Goal: Task Accomplishment & Management: Use online tool/utility

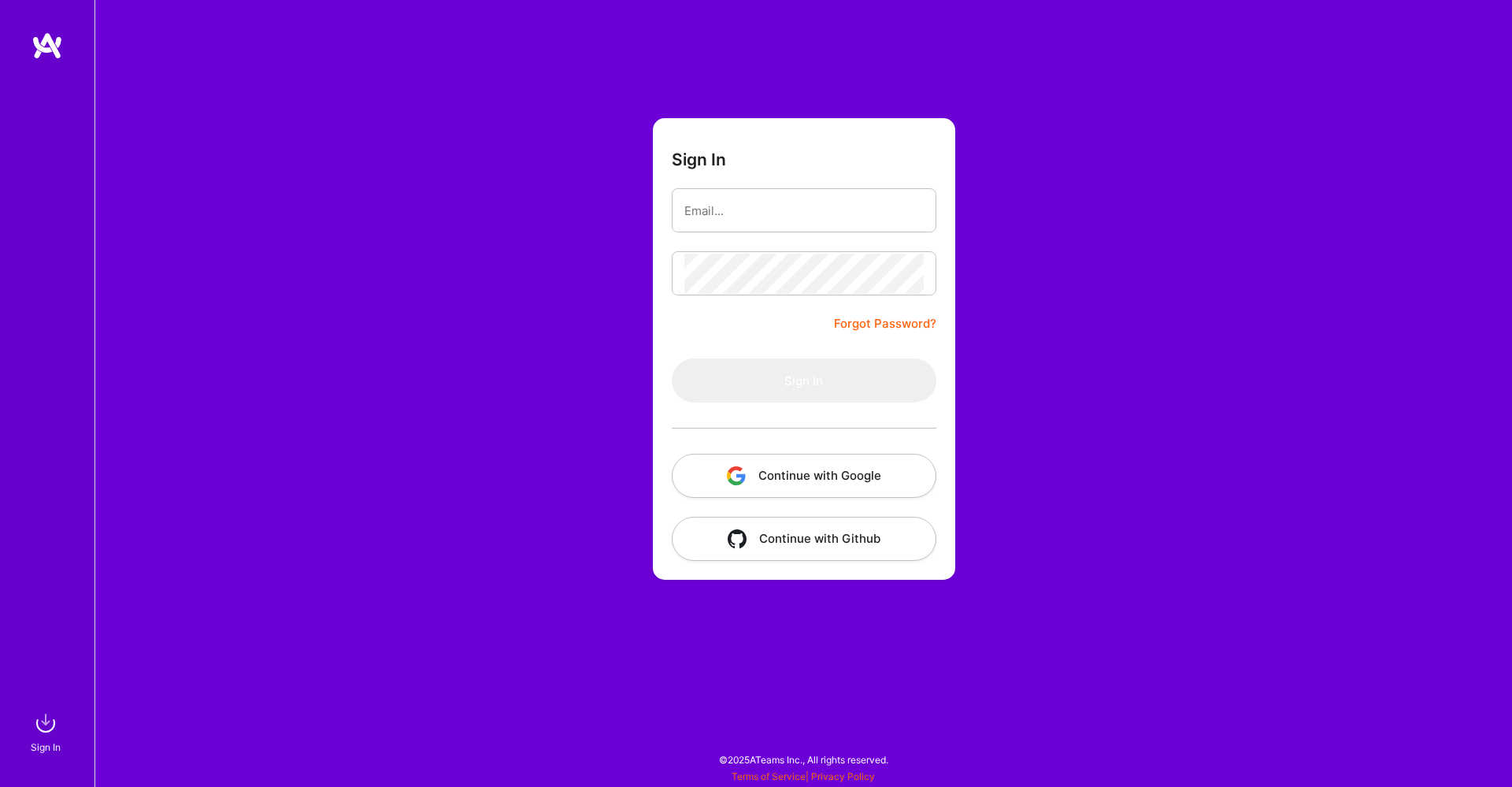
click at [786, 490] on button "Continue with Google" at bounding box center [804, 476] width 264 height 44
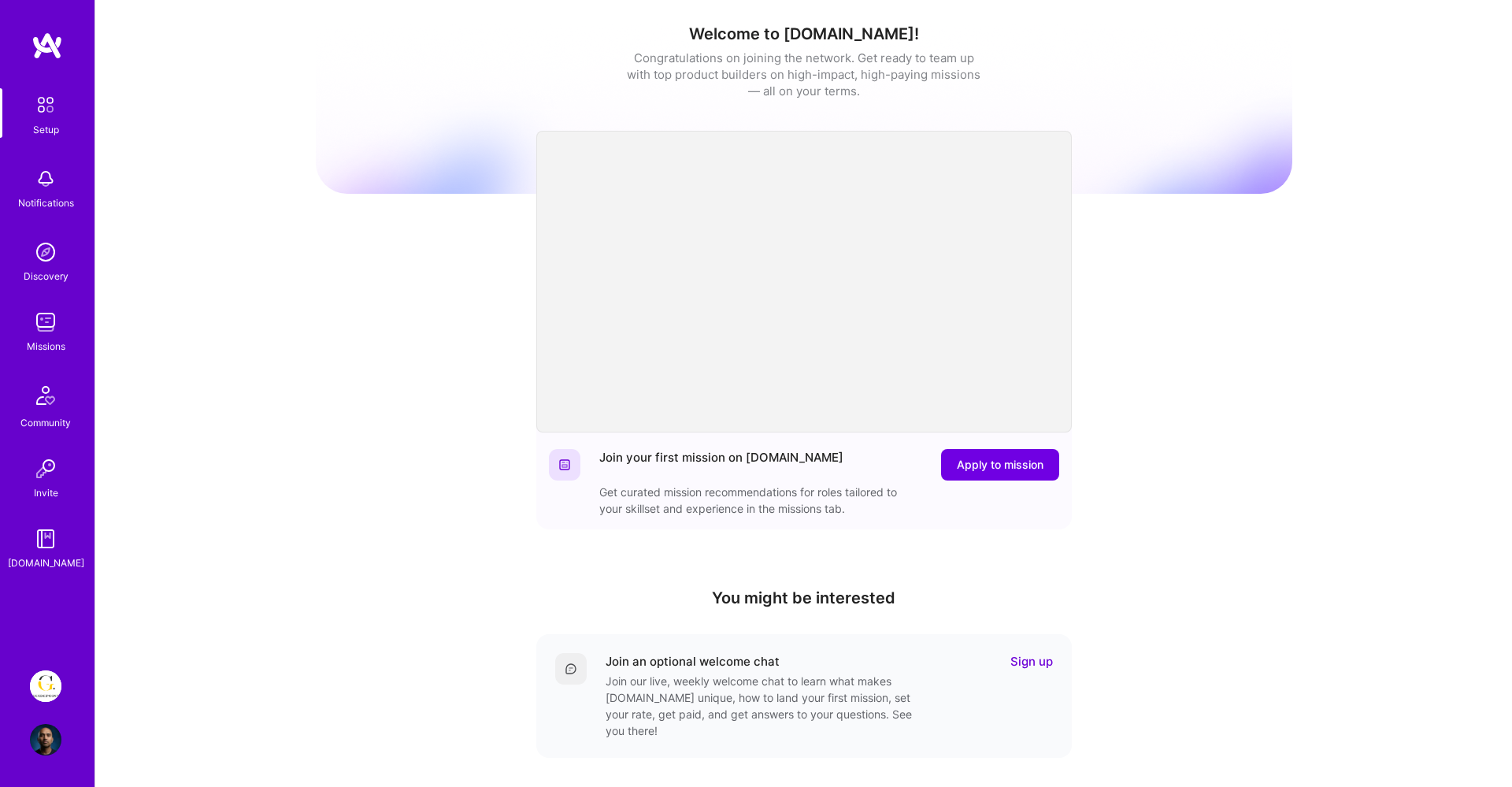
click at [49, 683] on img at bounding box center [46, 686] width 31 height 31
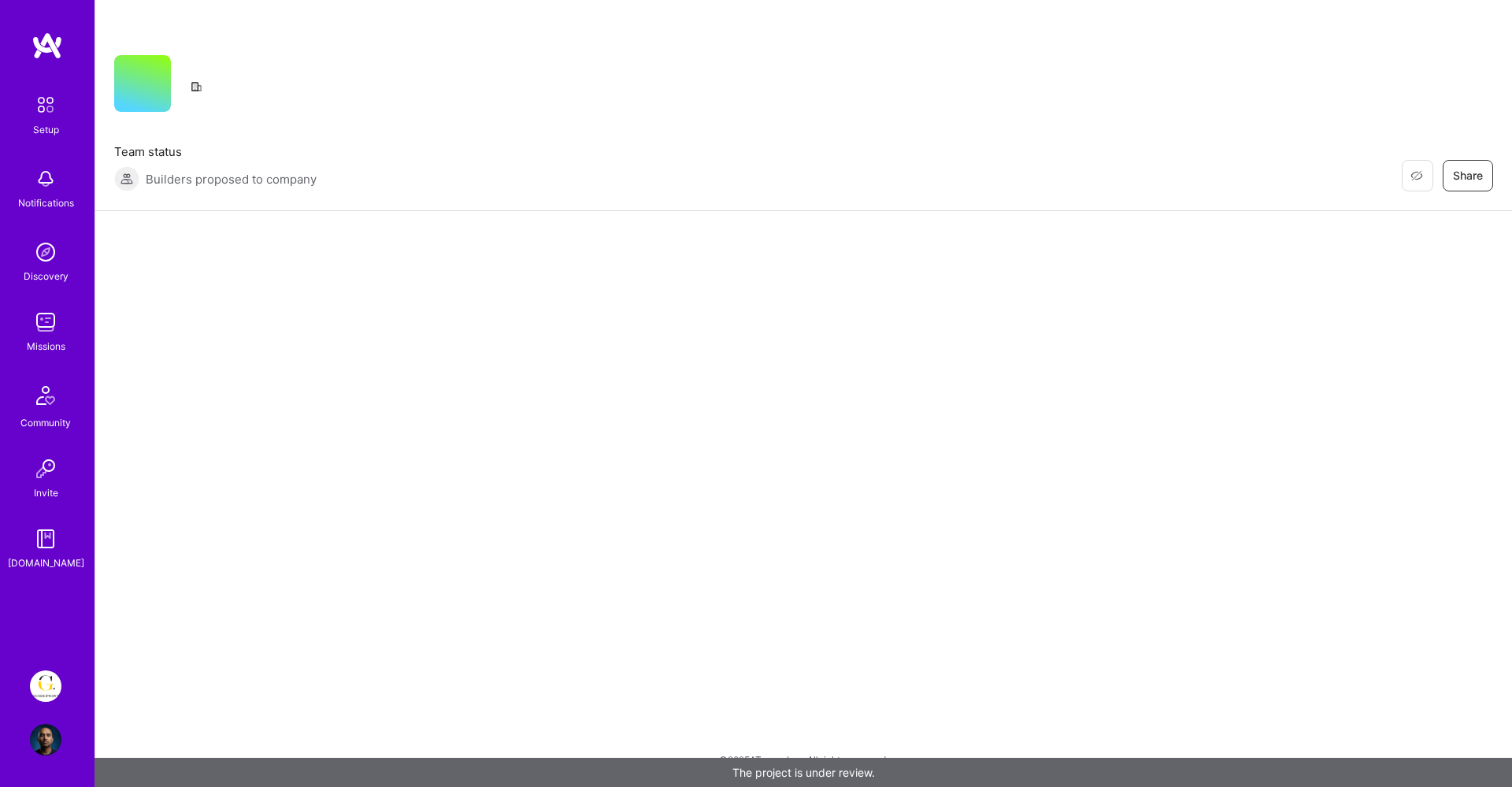
click at [44, 683] on img at bounding box center [46, 686] width 31 height 31
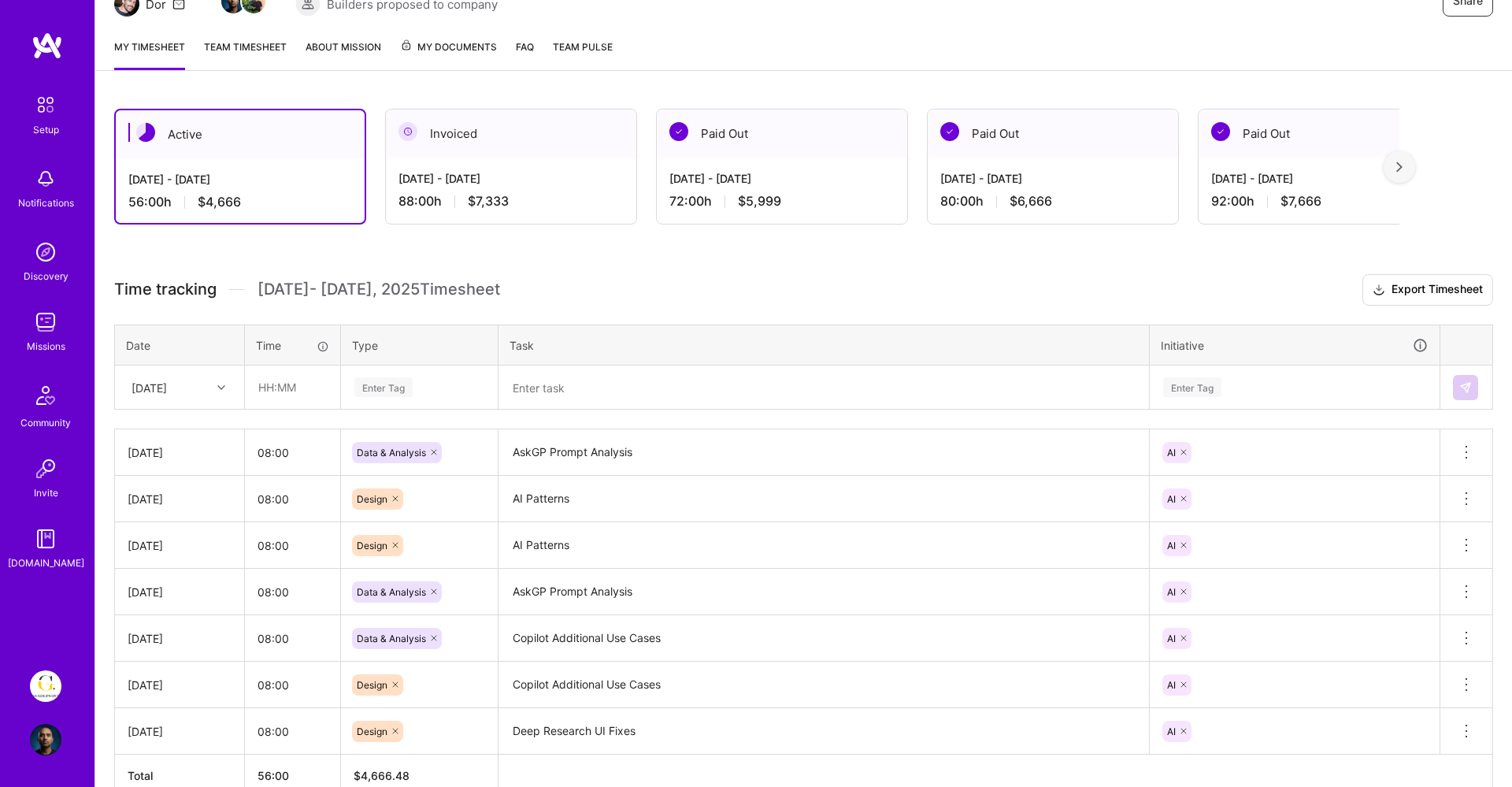
scroll to position [187, 0]
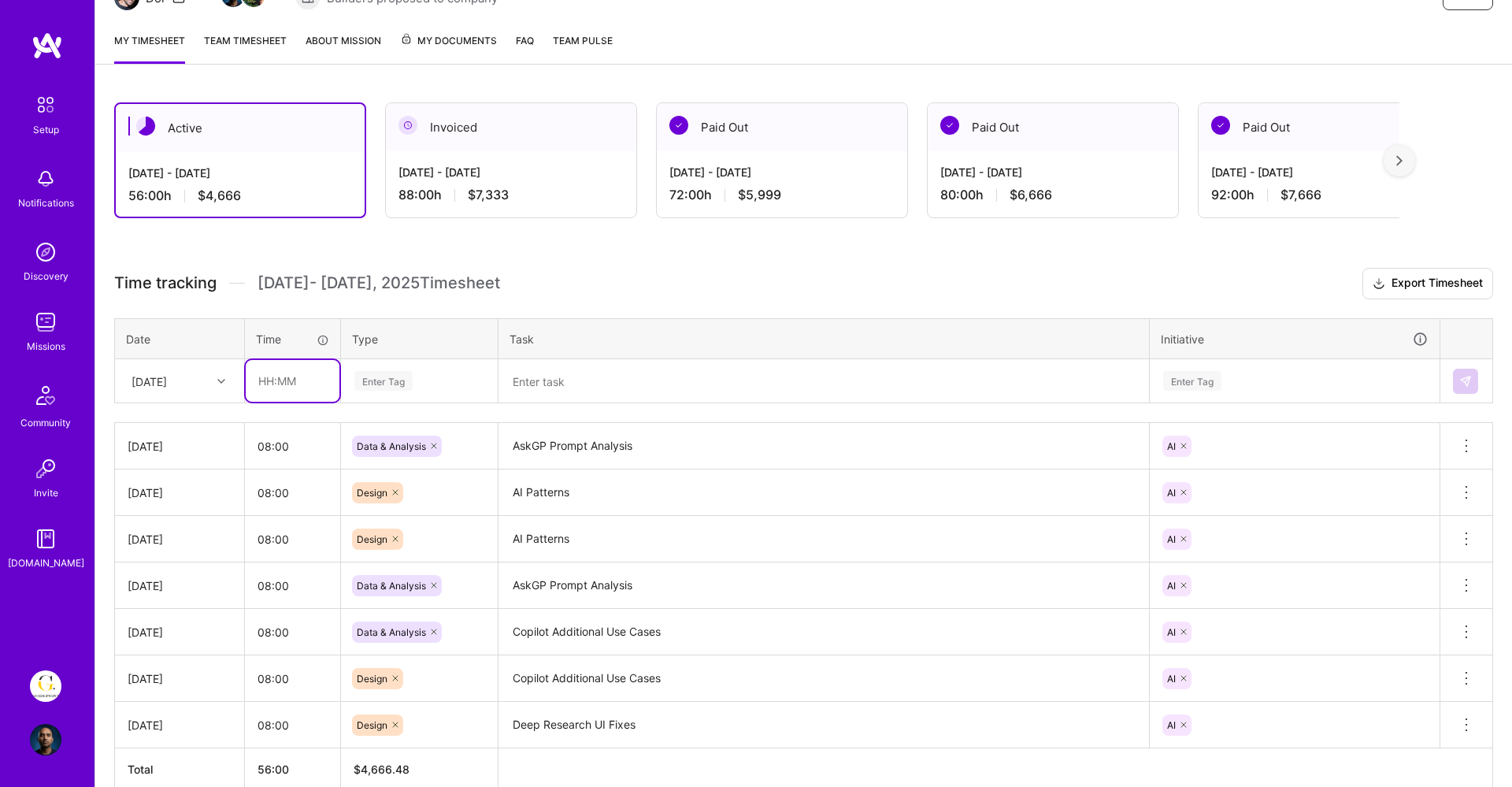
click at [289, 388] on input "text" at bounding box center [292, 380] width 94 height 41
type input "08:00"
click at [167, 379] on div "[DATE]" at bounding box center [149, 381] width 36 height 17
click at [158, 563] on div "[DATE]" at bounding box center [180, 571] width 128 height 29
click at [167, 385] on div "[DATE]" at bounding box center [149, 381] width 36 height 17
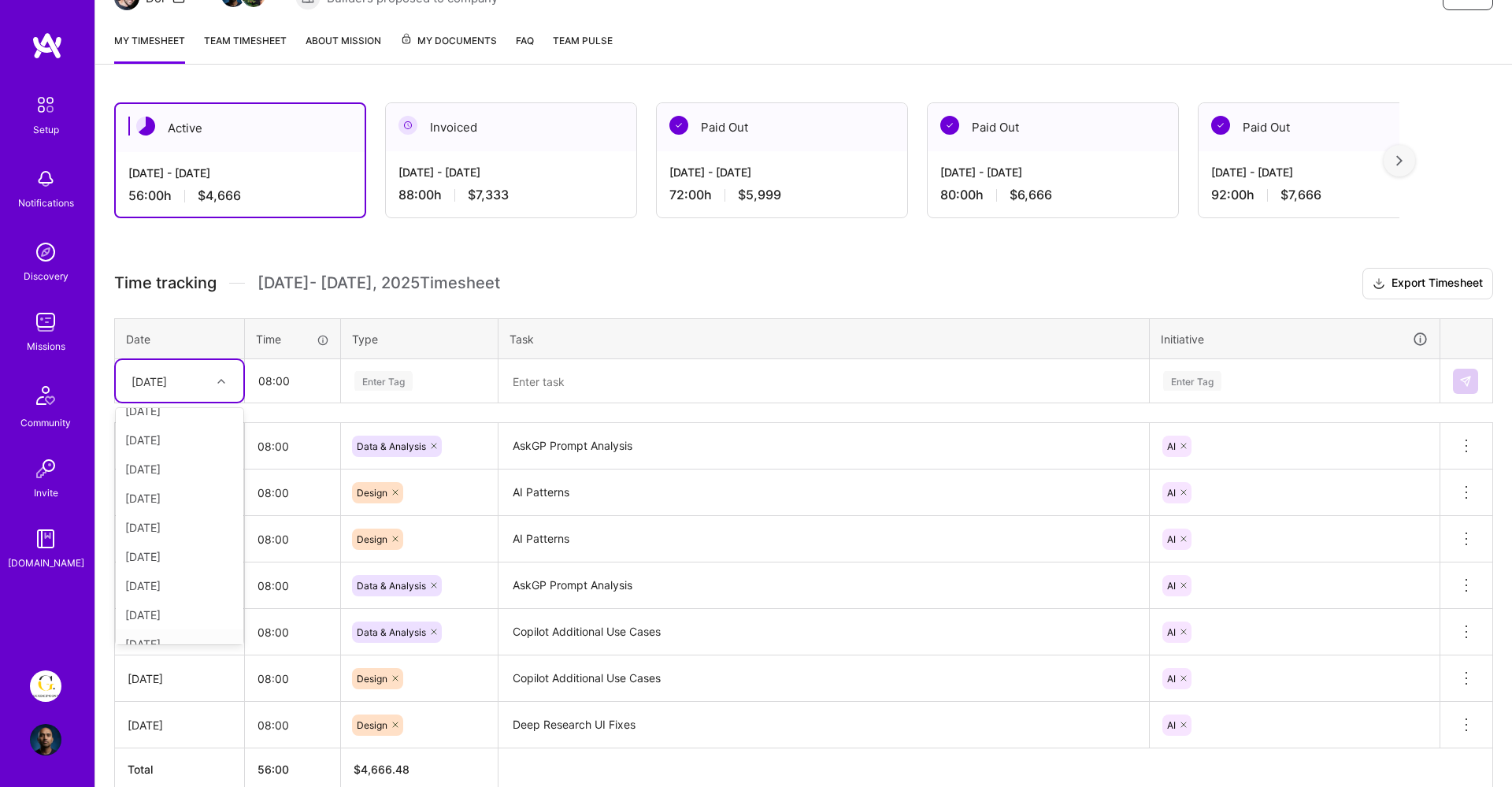
scroll to position [149, 0]
click at [154, 598] on div "[DATE]" at bounding box center [180, 596] width 128 height 29
click at [167, 383] on div "[DATE]" at bounding box center [149, 381] width 36 height 17
click at [167, 380] on div "[DATE]" at bounding box center [149, 381] width 36 height 17
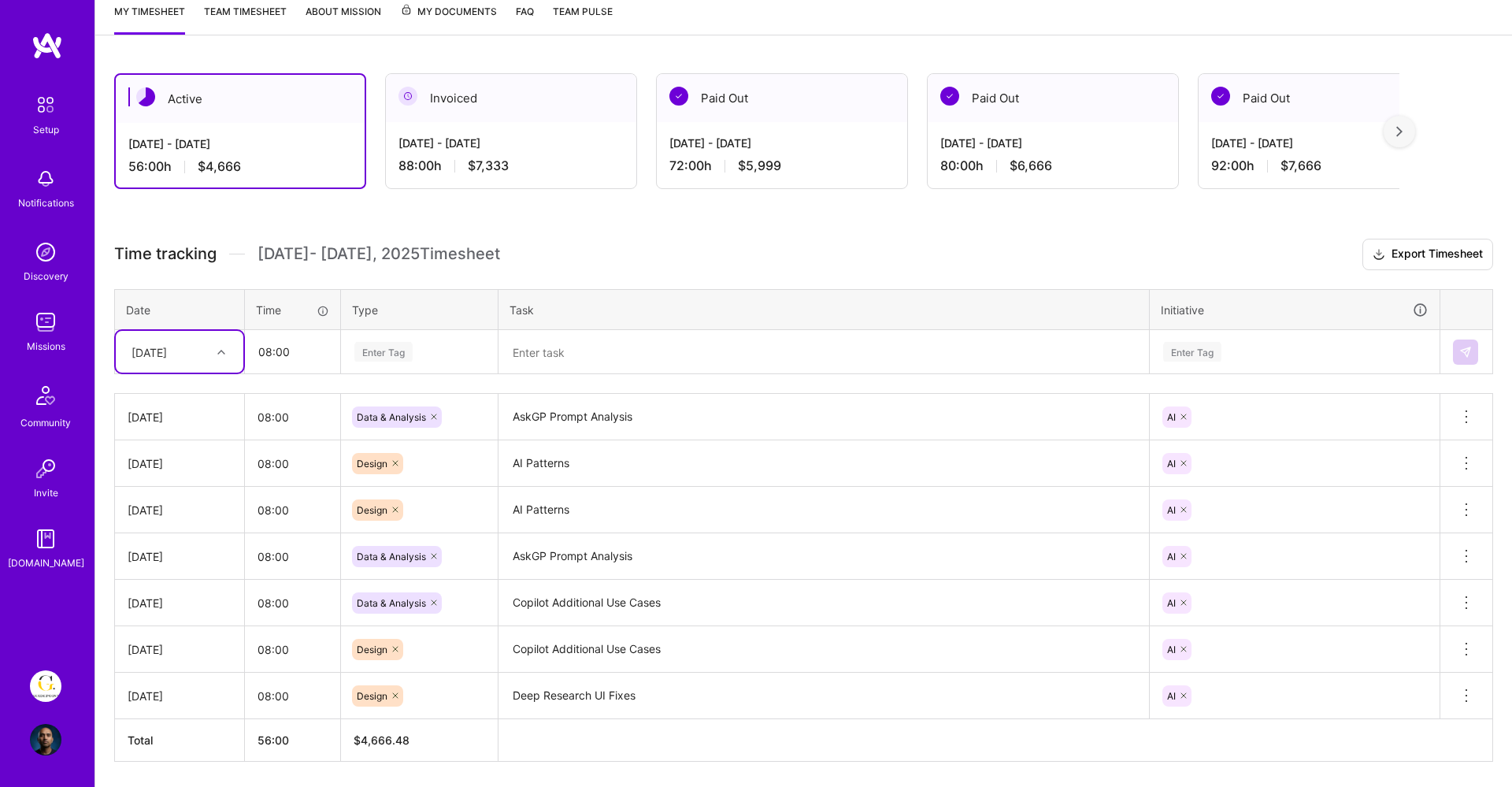
scroll to position [176, 0]
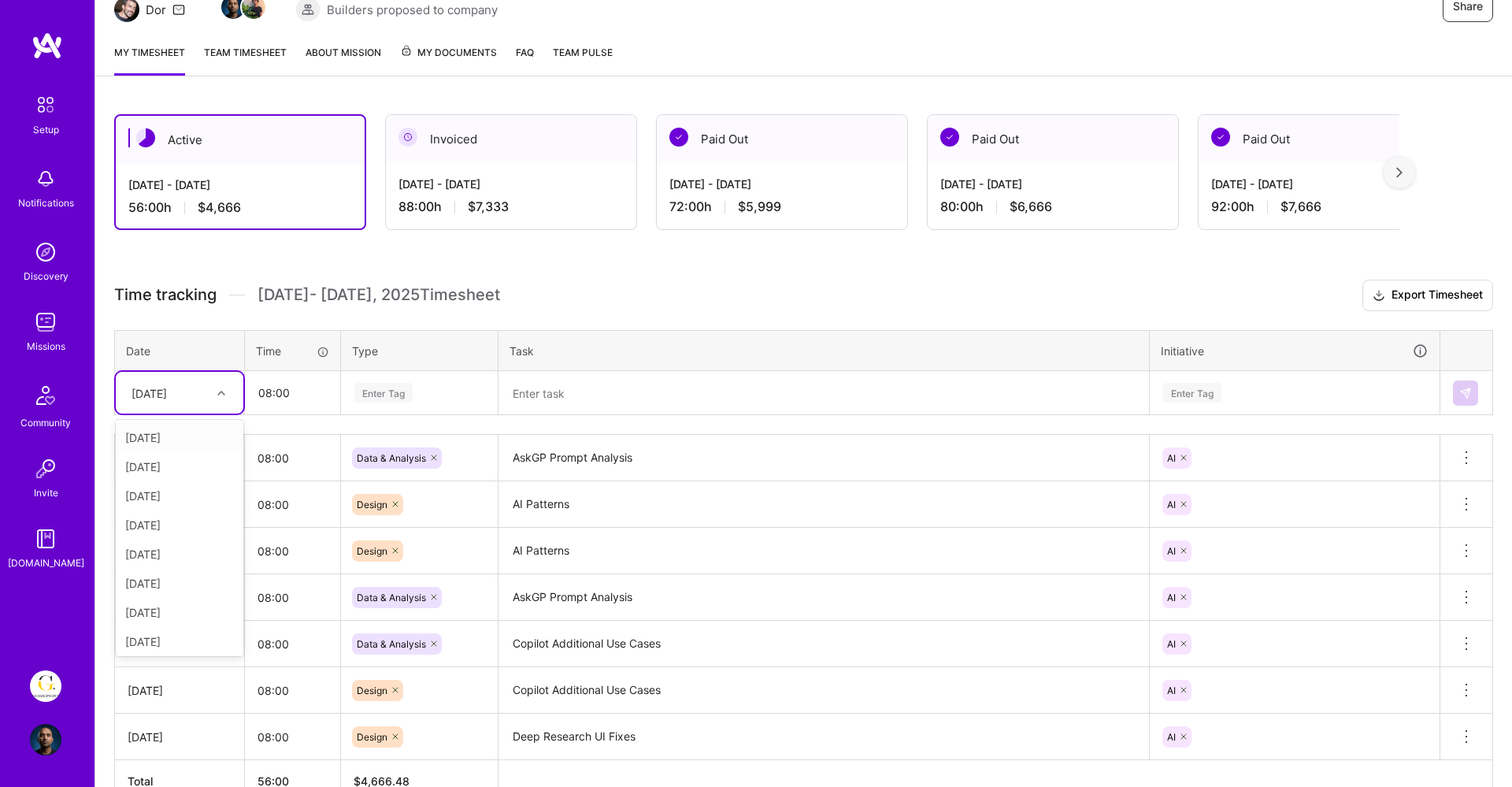
click at [167, 392] on div "[DATE]" at bounding box center [149, 393] width 36 height 17
click at [194, 499] on div "[DATE]" at bounding box center [180, 495] width 128 height 29
click at [221, 407] on div "[DATE]" at bounding box center [180, 393] width 128 height 41
click at [172, 522] on div "[DATE]" at bounding box center [180, 521] width 128 height 29
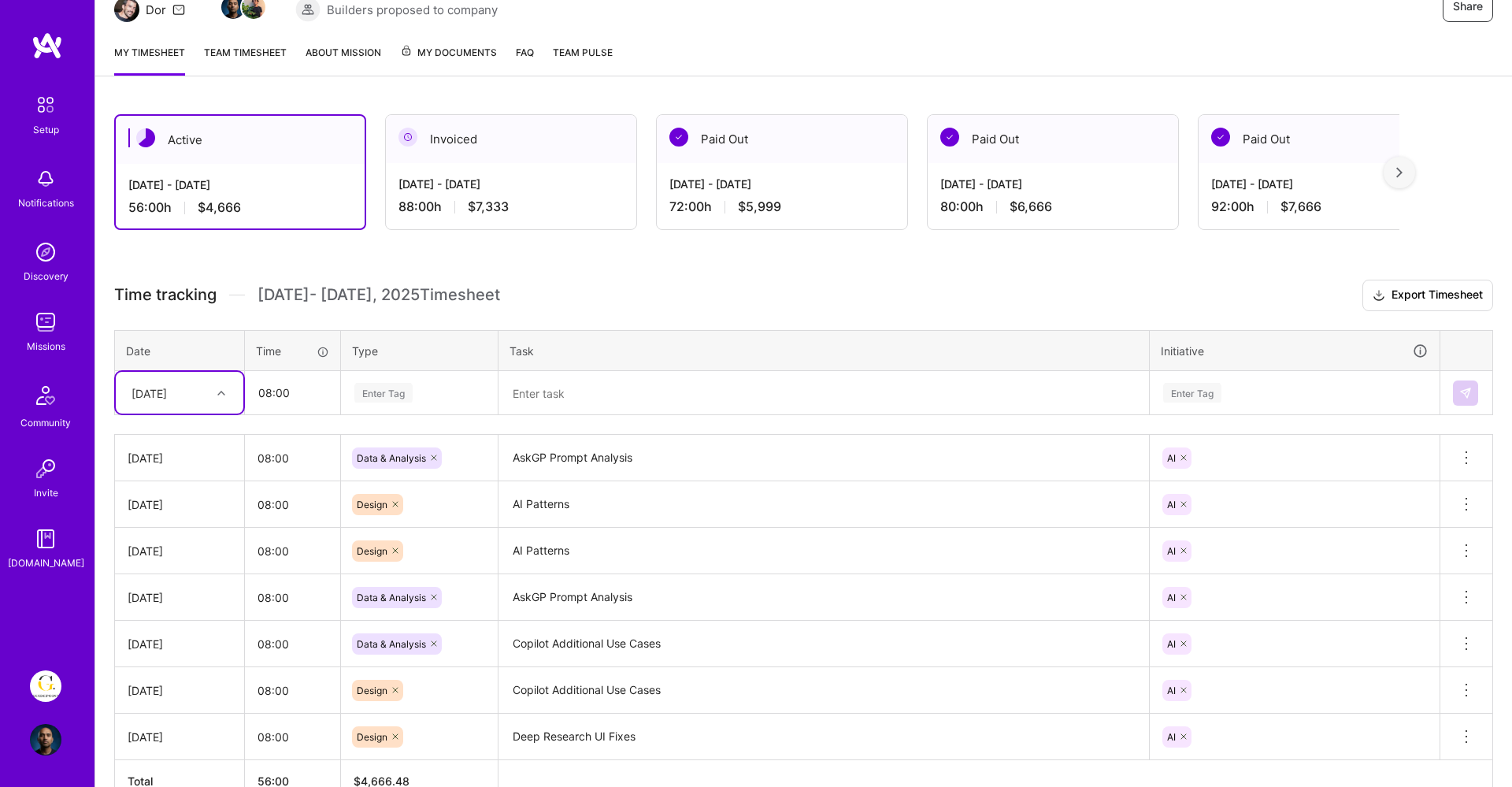
click at [382, 386] on div "Enter Tag" at bounding box center [384, 392] width 58 height 24
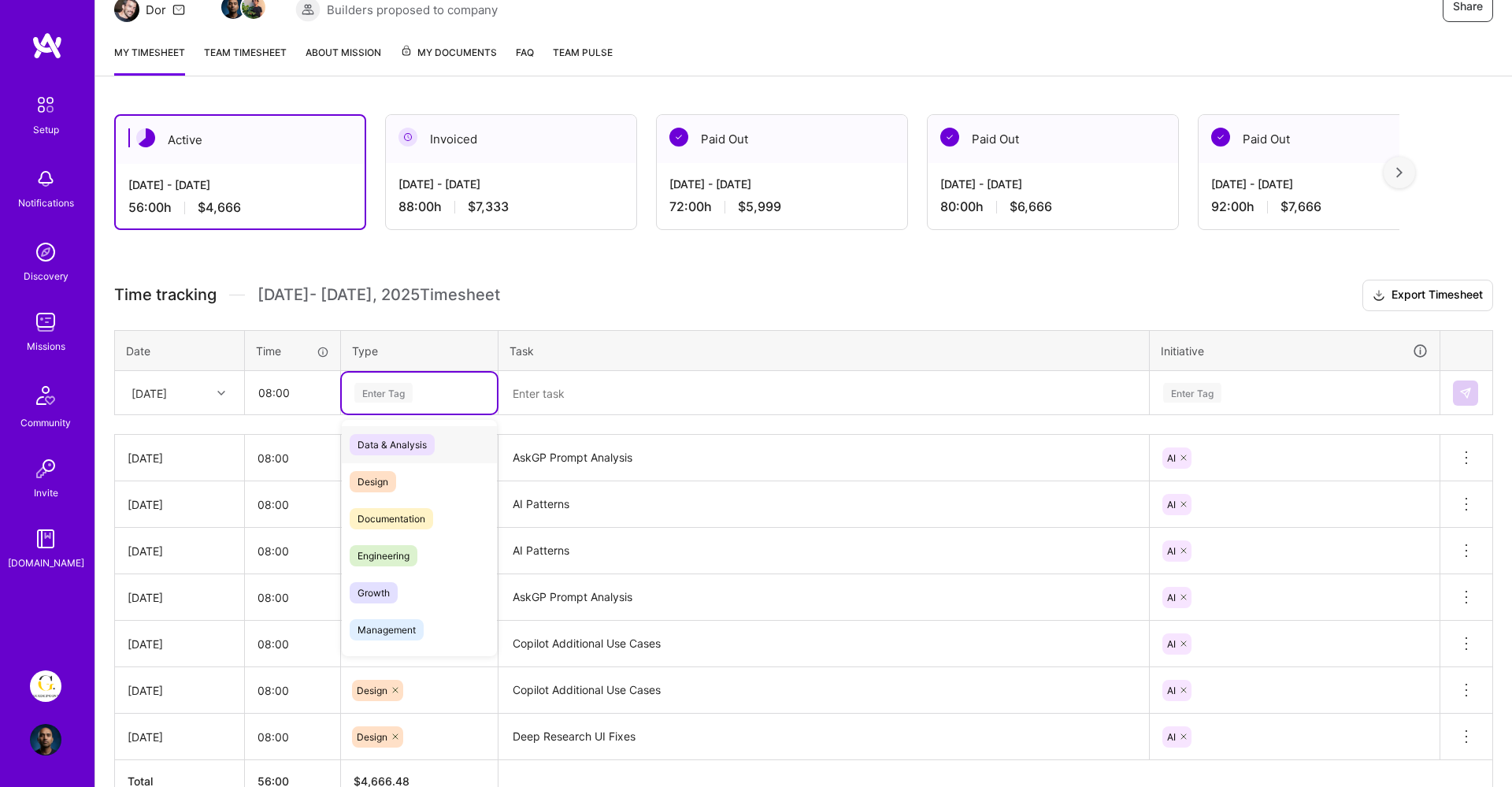
click at [405, 437] on span "Data & Analysis" at bounding box center [392, 445] width 85 height 22
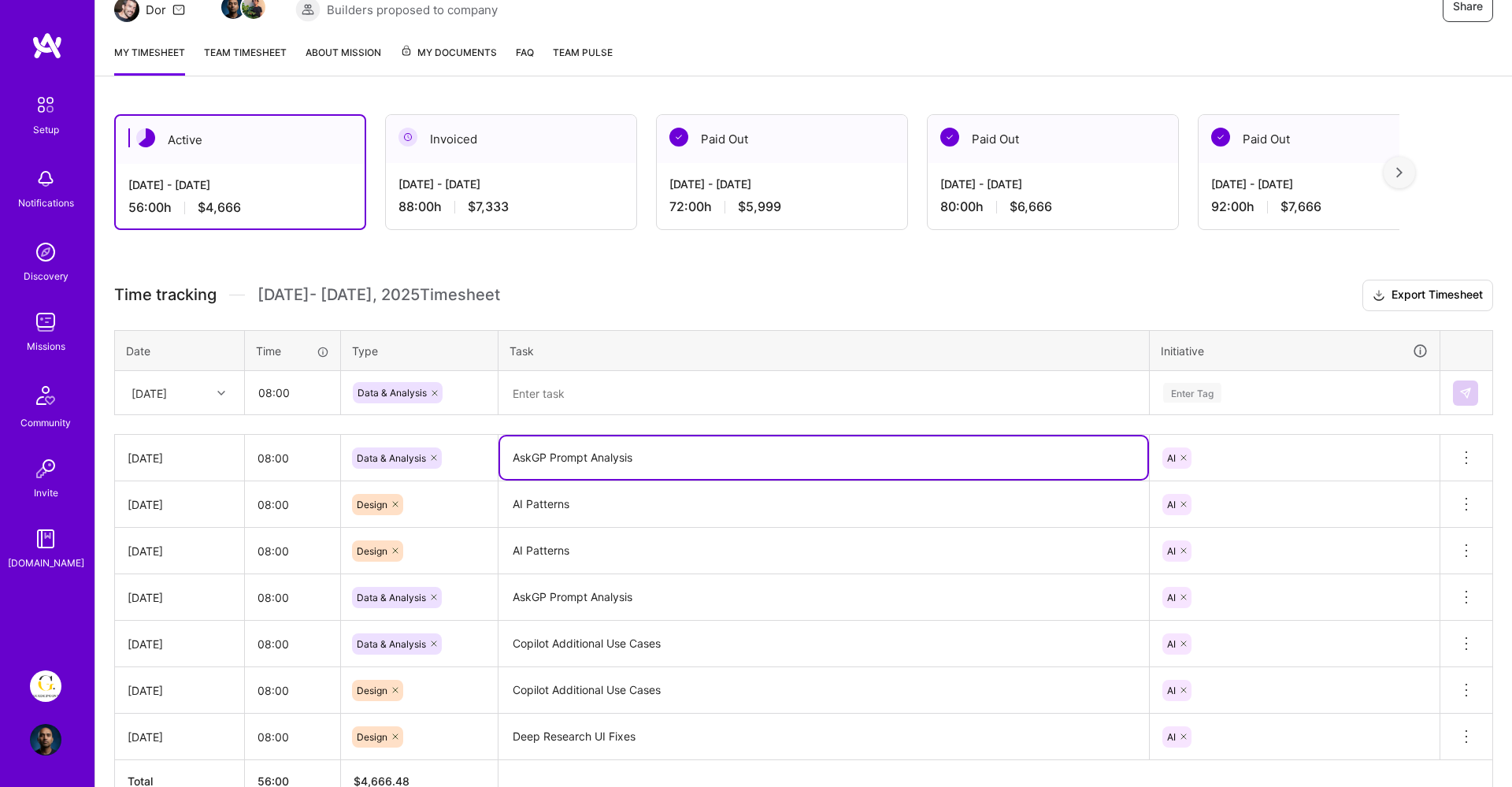
drag, startPoint x: 646, startPoint y: 456, endPoint x: 491, endPoint y: 457, distance: 155.0
click at [491, 457] on tr "[DATE] 08:00 Data & Analysis AskGP Prompt Analysis AI Delete row" at bounding box center [804, 458] width 1378 height 46
click at [556, 392] on textarea at bounding box center [824, 393] width 647 height 41
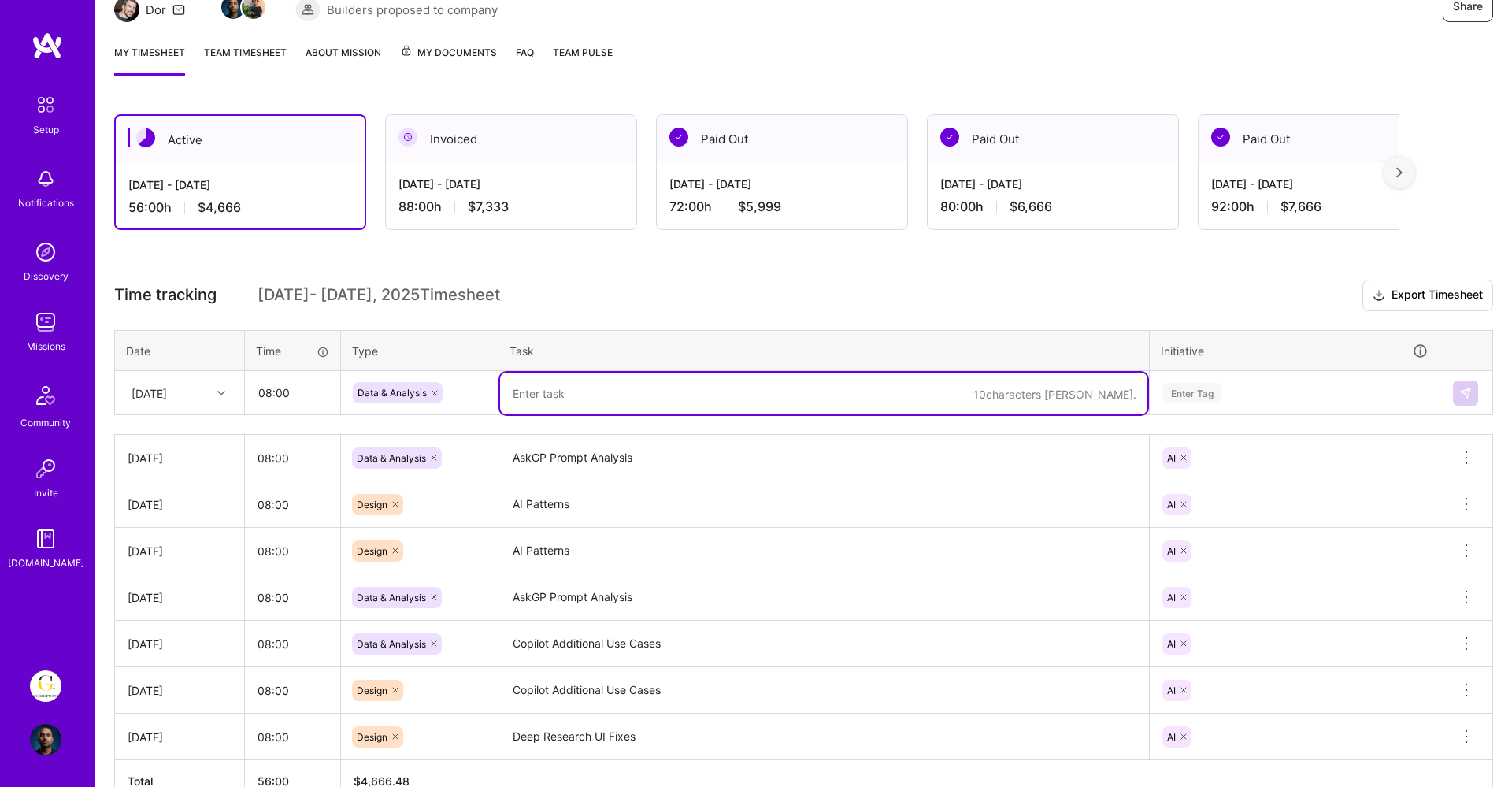
paste textarea "AskGP Prompt Analysis"
type textarea "AskGP Prompt Analysis"
click at [1243, 391] on div "Enter Tag" at bounding box center [1294, 393] width 266 height 20
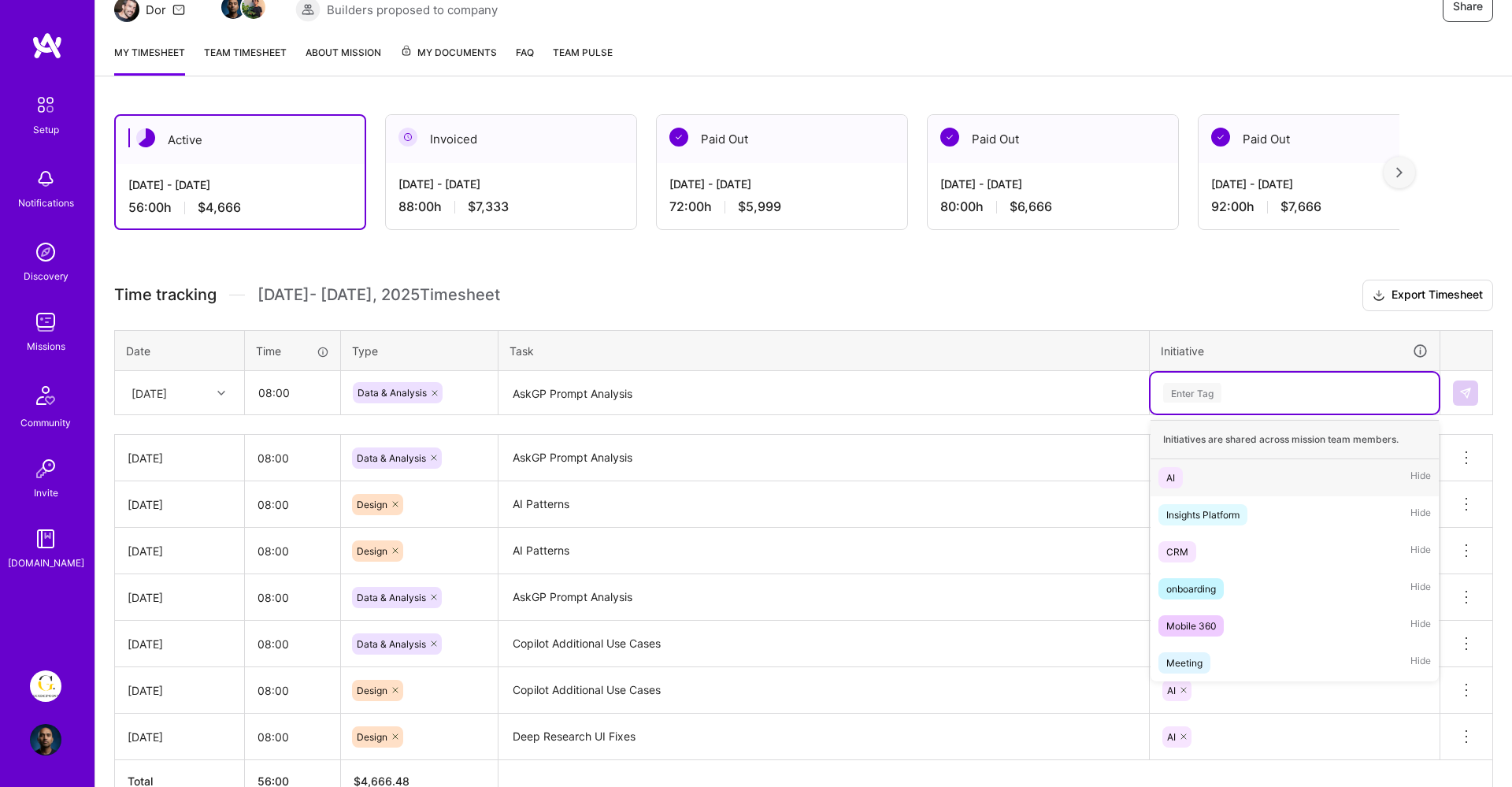
click at [1200, 480] on div "AI Hide" at bounding box center [1295, 477] width 288 height 37
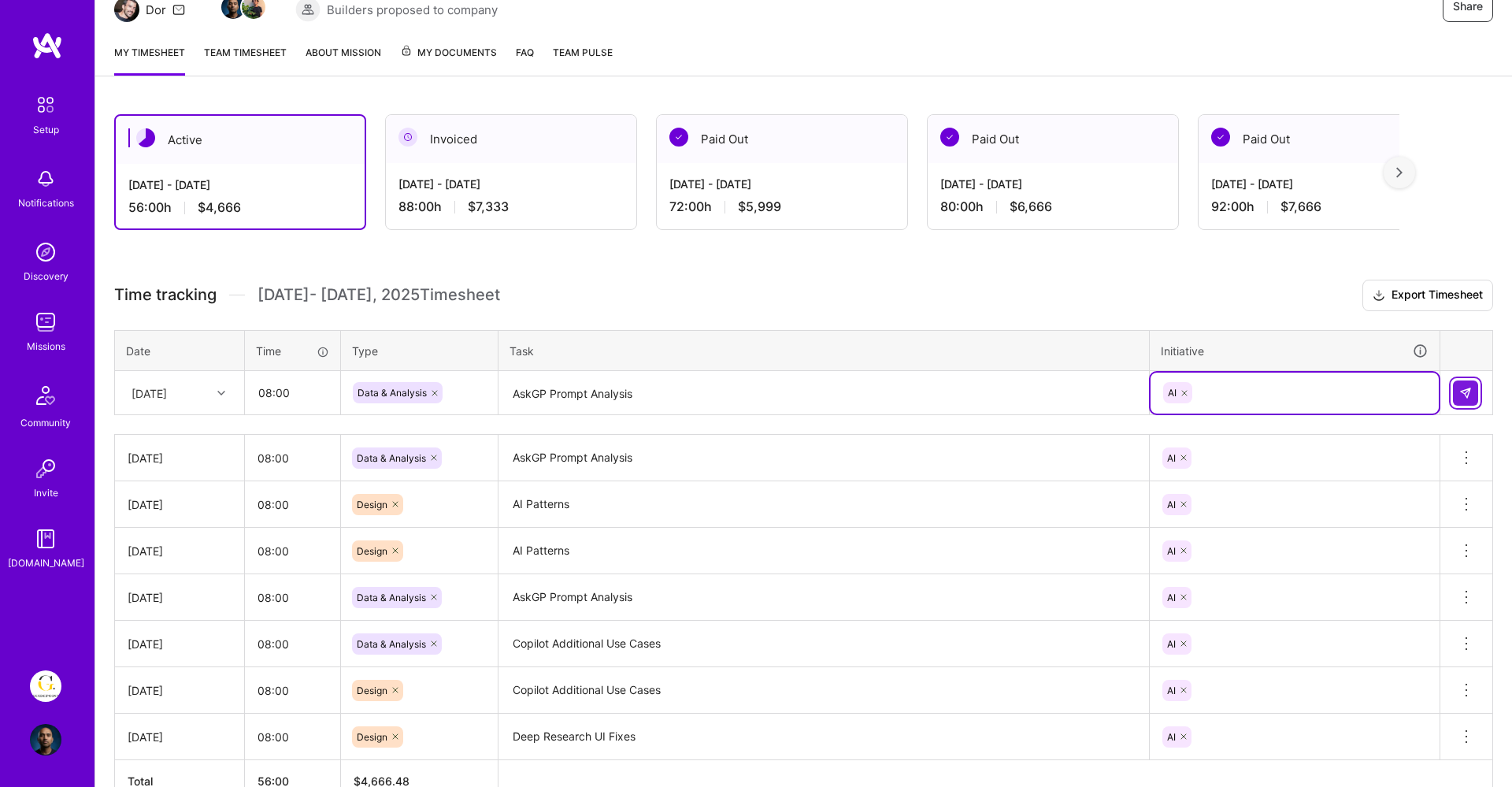
click at [1476, 389] on button at bounding box center [1466, 393] width 25 height 25
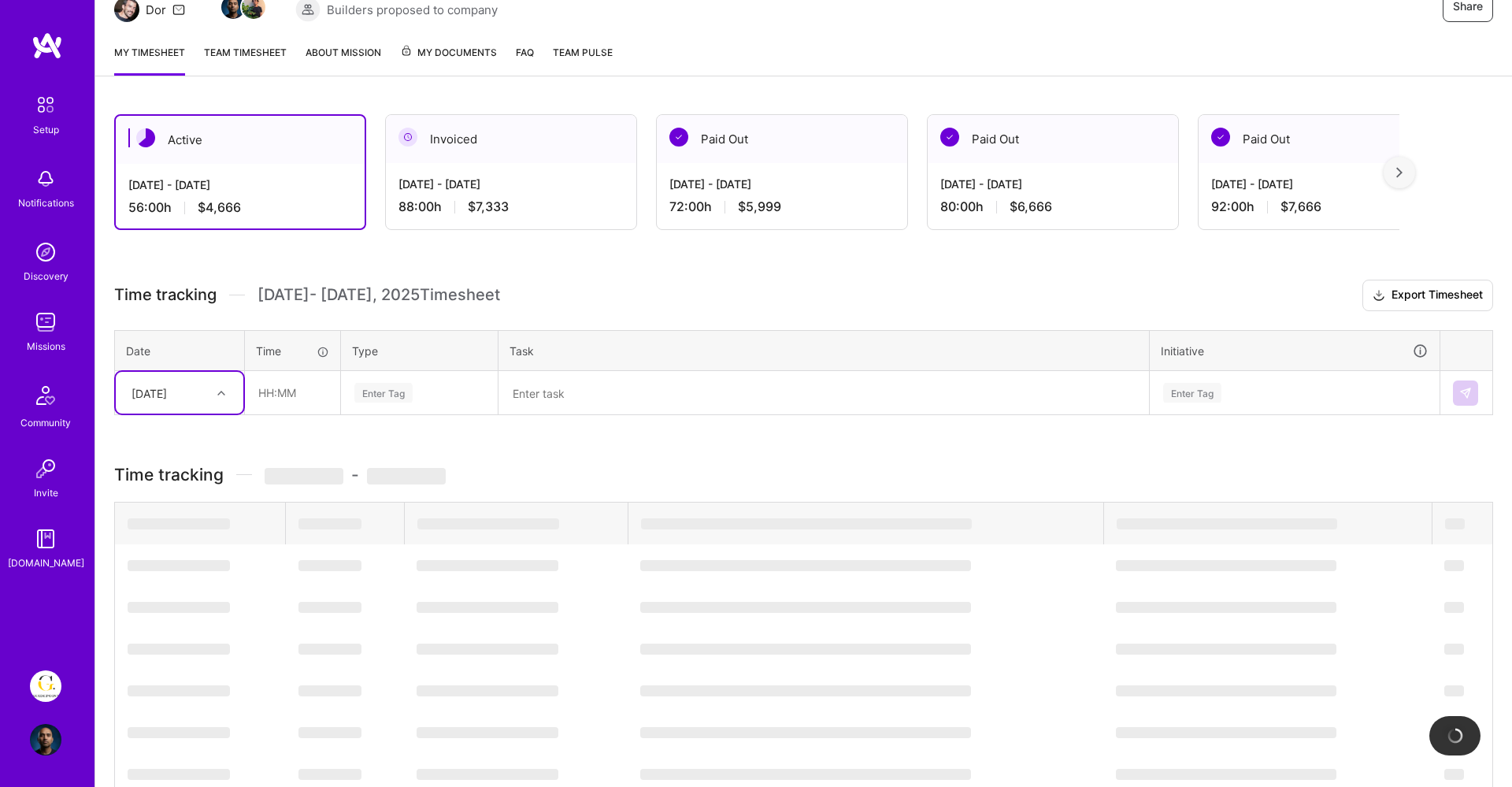
click at [199, 396] on div "[DATE]" at bounding box center [167, 392] width 88 height 26
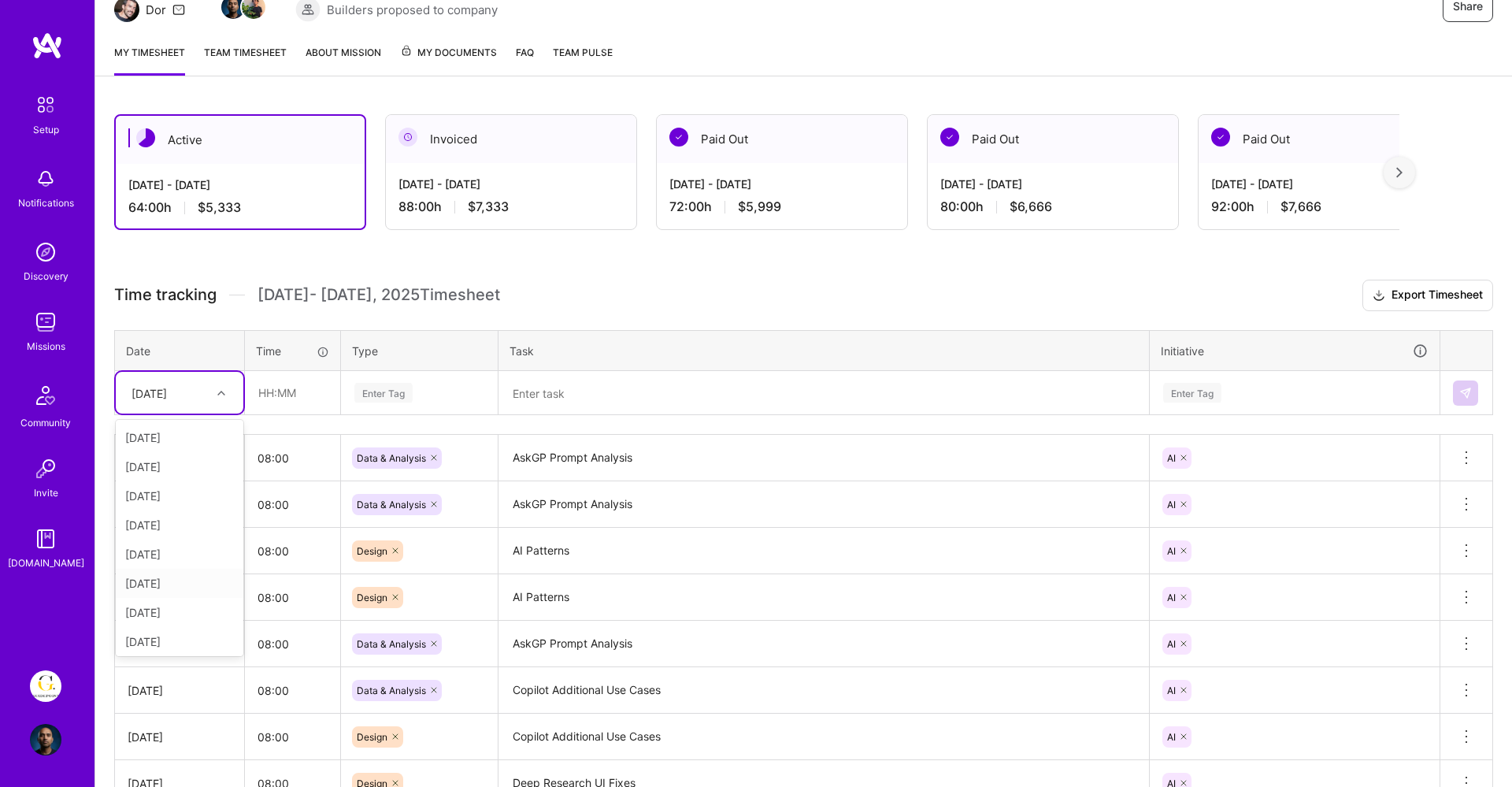
click at [162, 582] on div "[DATE]" at bounding box center [180, 582] width 128 height 29
click at [274, 391] on input "text" at bounding box center [292, 393] width 94 height 41
type input "08:00"
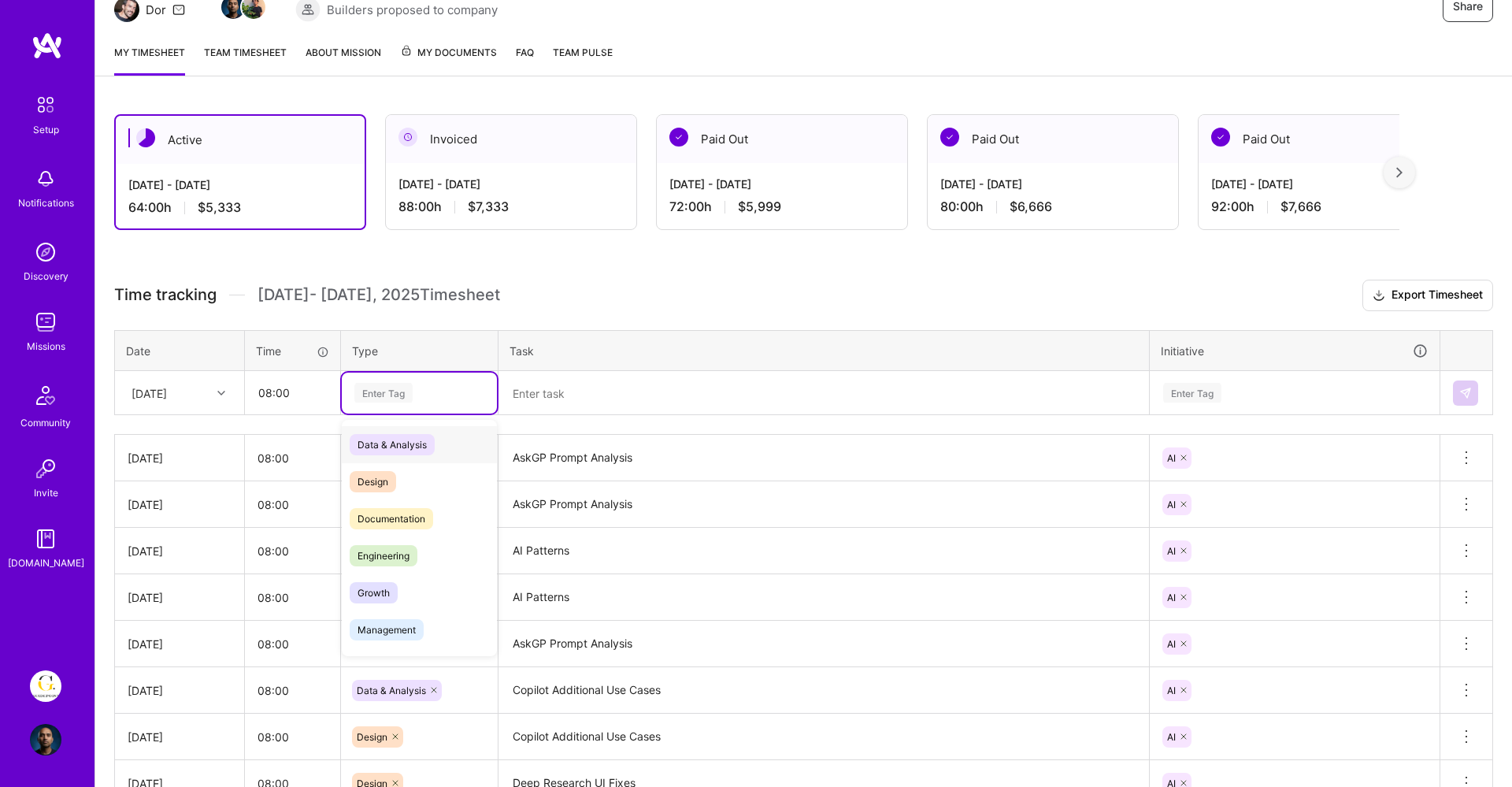
click at [375, 389] on div "Enter Tag" at bounding box center [384, 392] width 58 height 24
click at [390, 472] on span "Design" at bounding box center [373, 481] width 46 height 22
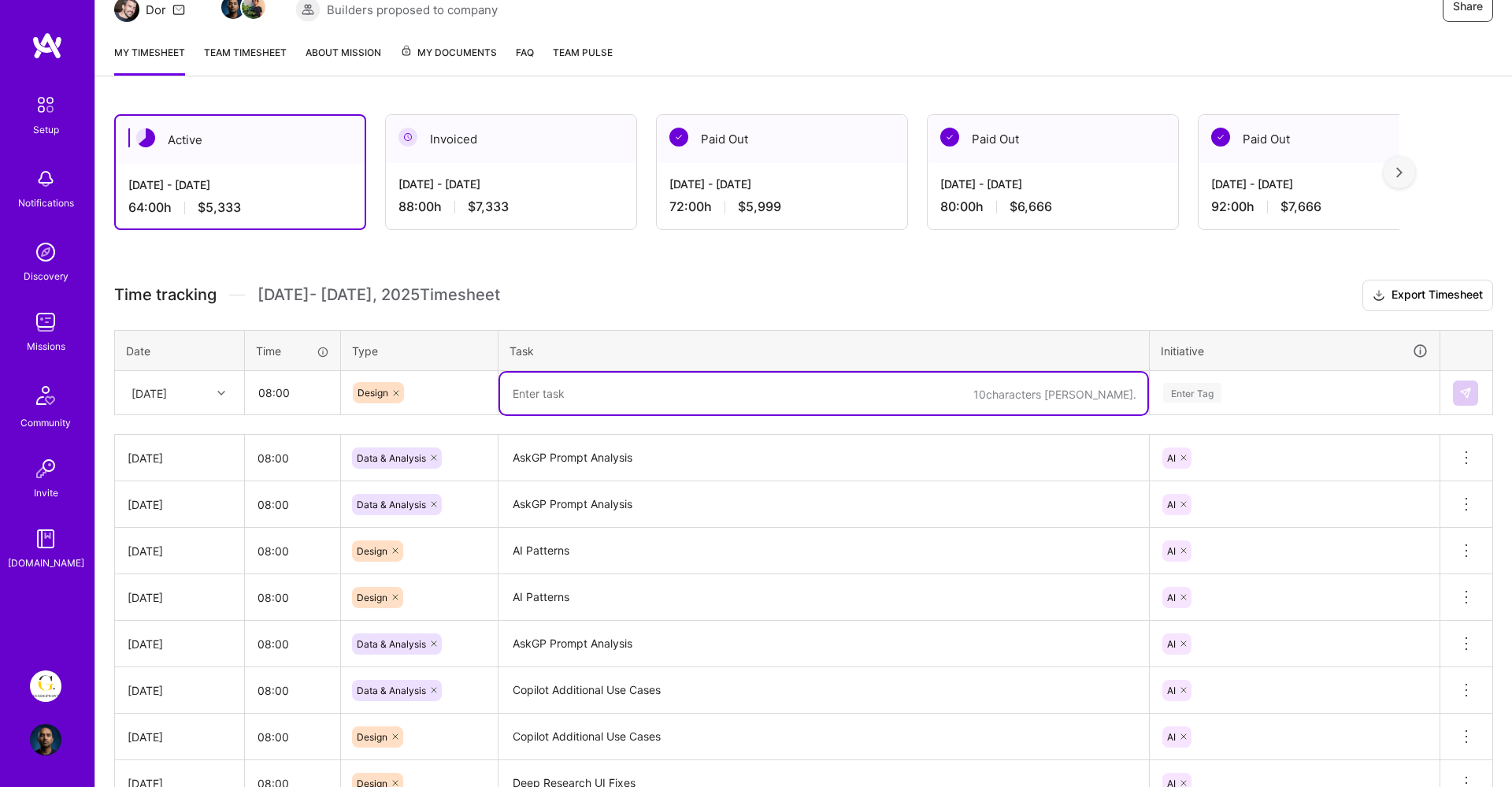
click at [560, 397] on textarea at bounding box center [824, 394] width 647 height 41
type textarea "Prompt Templates & Other Enhancements"
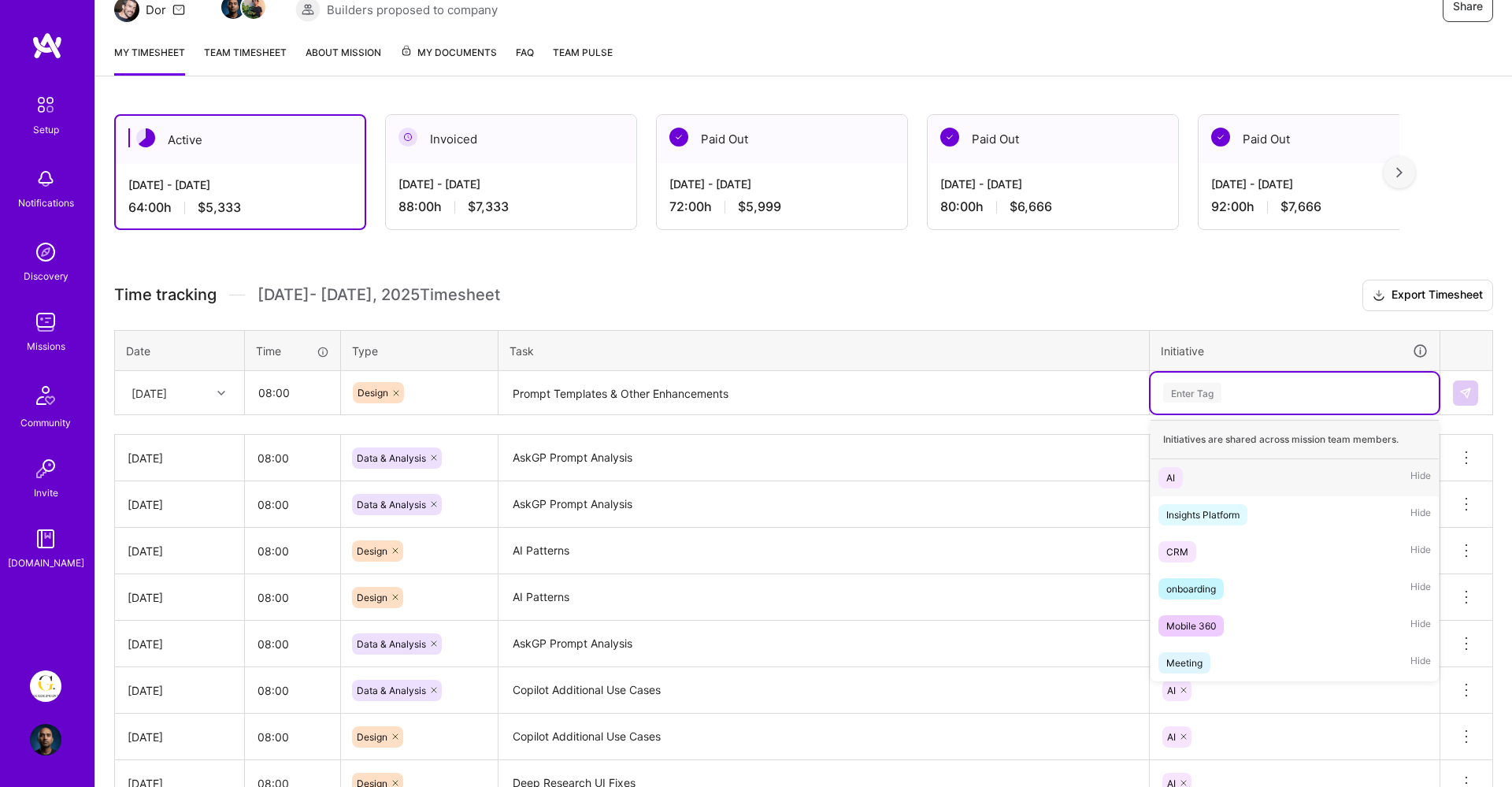
click at [1183, 470] on div "AI Hide" at bounding box center [1295, 477] width 288 height 37
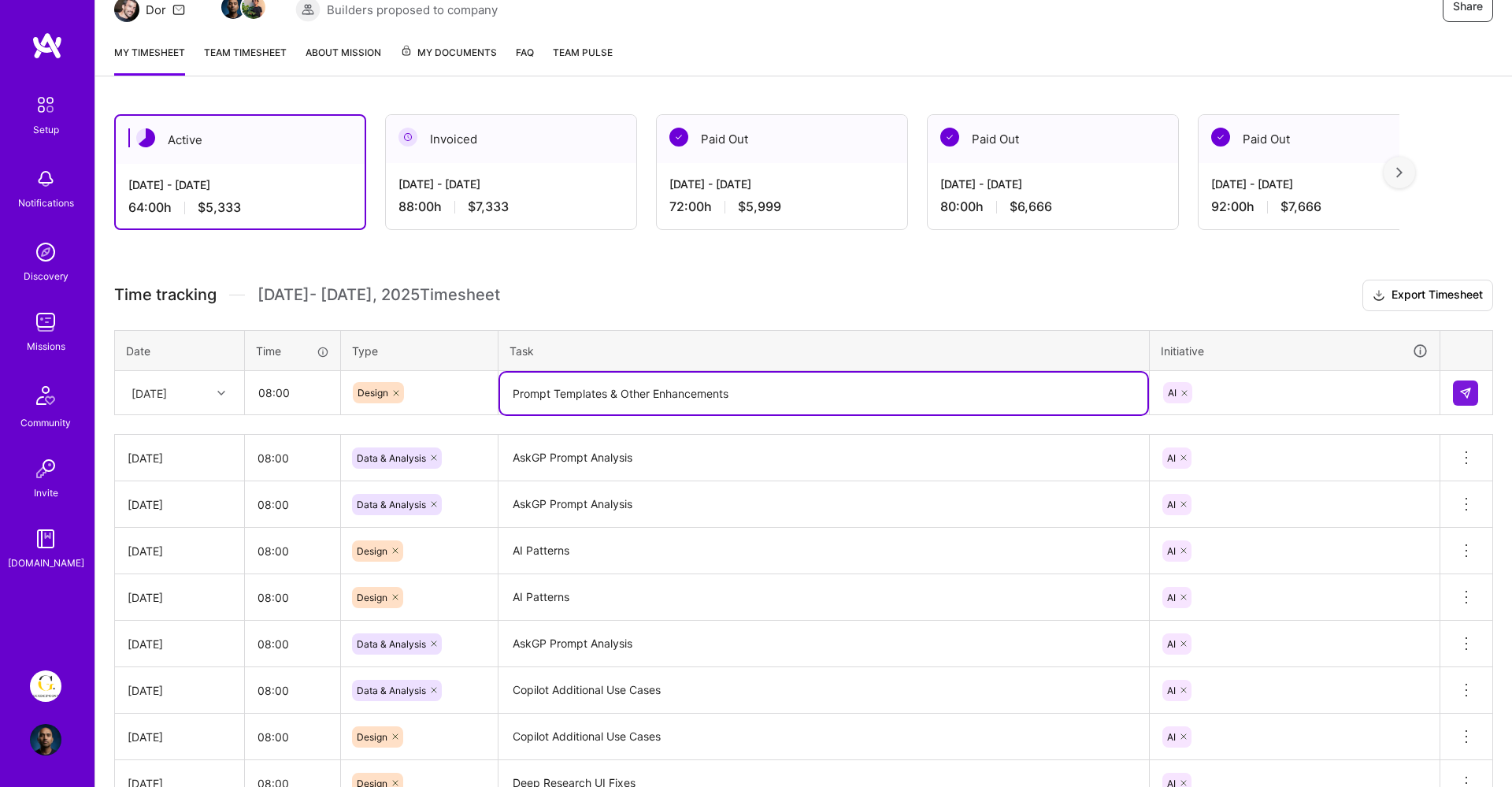
drag, startPoint x: 775, startPoint y: 403, endPoint x: 505, endPoint y: 408, distance: 270.0
click at [505, 408] on textarea "Prompt Templates & Other Enhancements" at bounding box center [824, 394] width 647 height 41
drag, startPoint x: 511, startPoint y: 396, endPoint x: 737, endPoint y: 390, distance: 226.1
click at [737, 390] on textarea "Prompt Templates & Other Enhancements" at bounding box center [824, 394] width 647 height 41
click at [1457, 382] on button at bounding box center [1466, 393] width 25 height 25
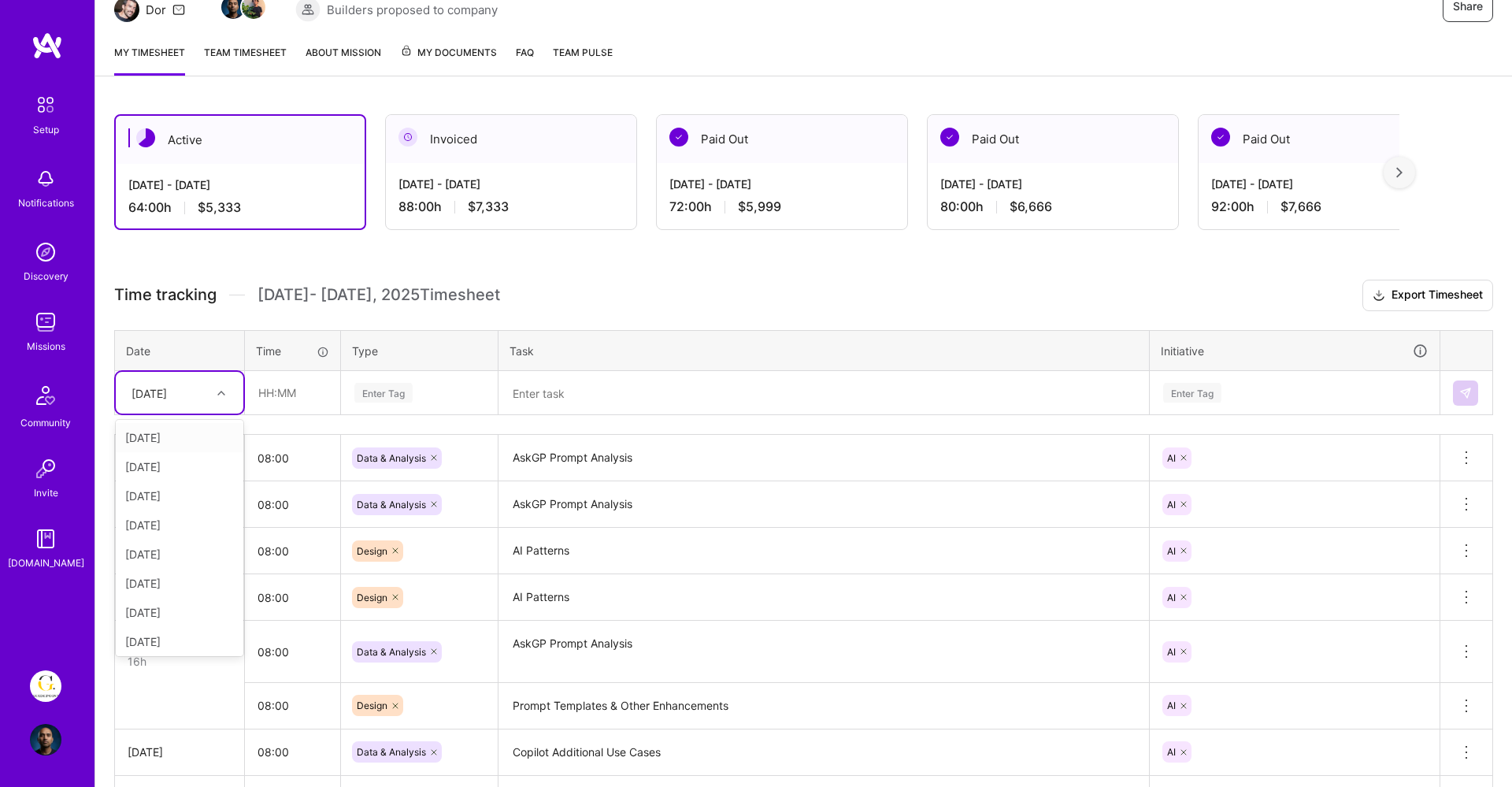
click at [225, 392] on div at bounding box center [223, 393] width 24 height 21
click at [201, 634] on div "[DATE]" at bounding box center [180, 638] width 128 height 29
click at [275, 405] on input "text" at bounding box center [292, 393] width 94 height 41
type input "08:00"
click at [395, 368] on th "Type" at bounding box center [420, 350] width 157 height 41
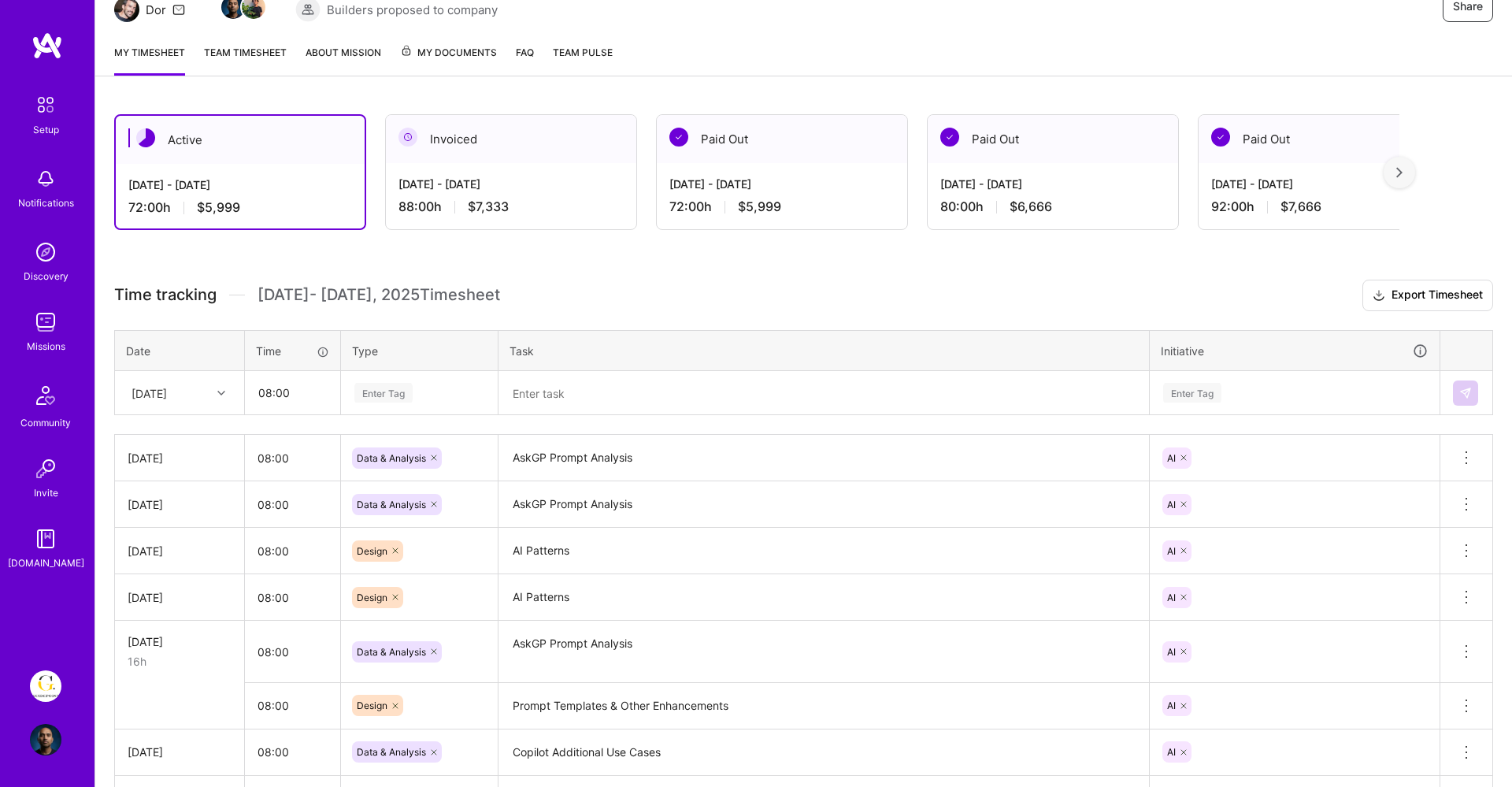
click at [395, 378] on div "Enter Tag" at bounding box center [419, 393] width 155 height 41
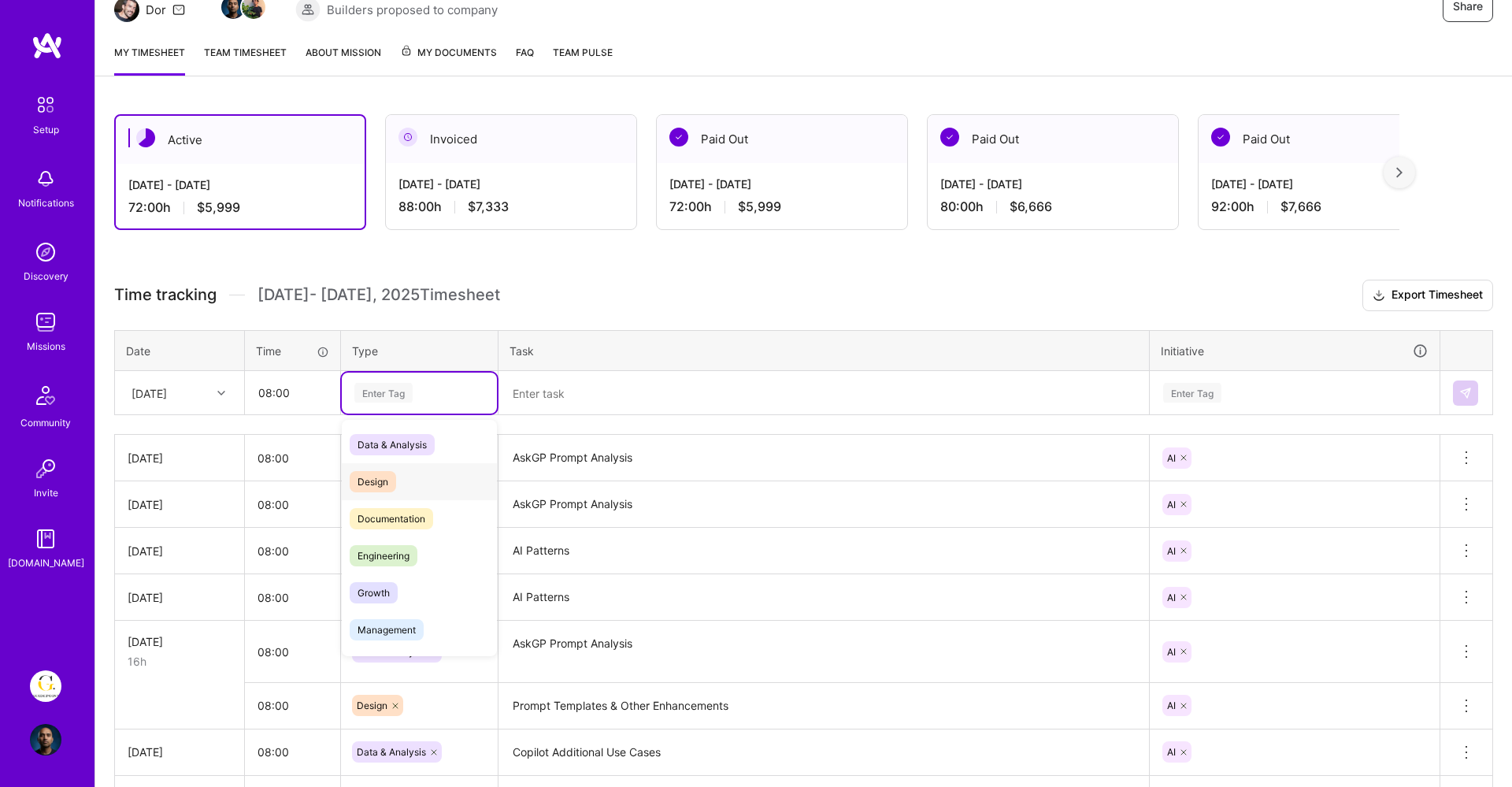
click at [389, 483] on span "Design" at bounding box center [373, 481] width 46 height 22
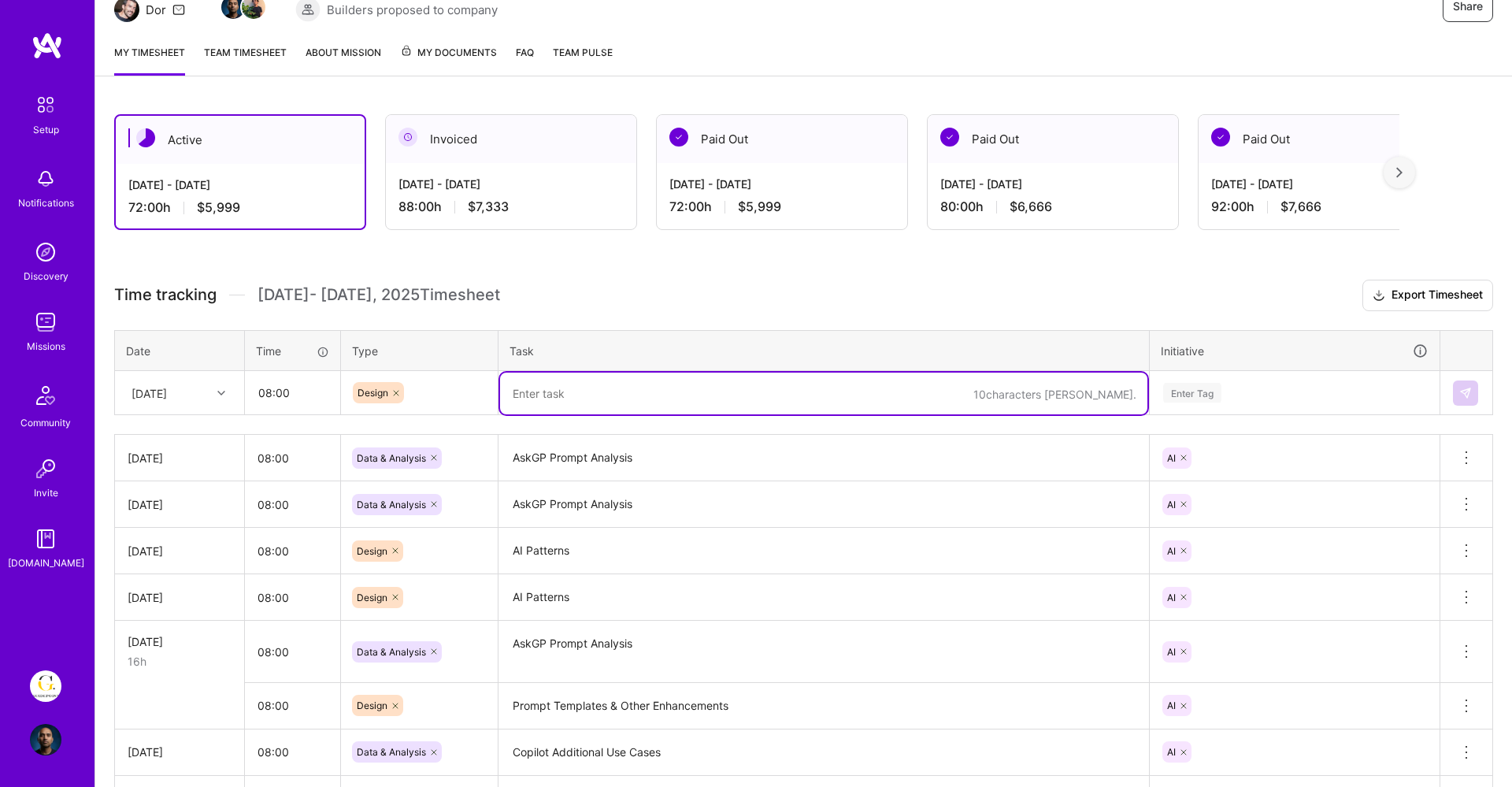
click at [534, 390] on textarea at bounding box center [824, 394] width 647 height 41
paste textarea "Prompt Templates & Other Enhancements"
type textarea "Prompt Templates & Other Enhancements"
click at [1234, 406] on div "Enter Tag" at bounding box center [1295, 393] width 288 height 41
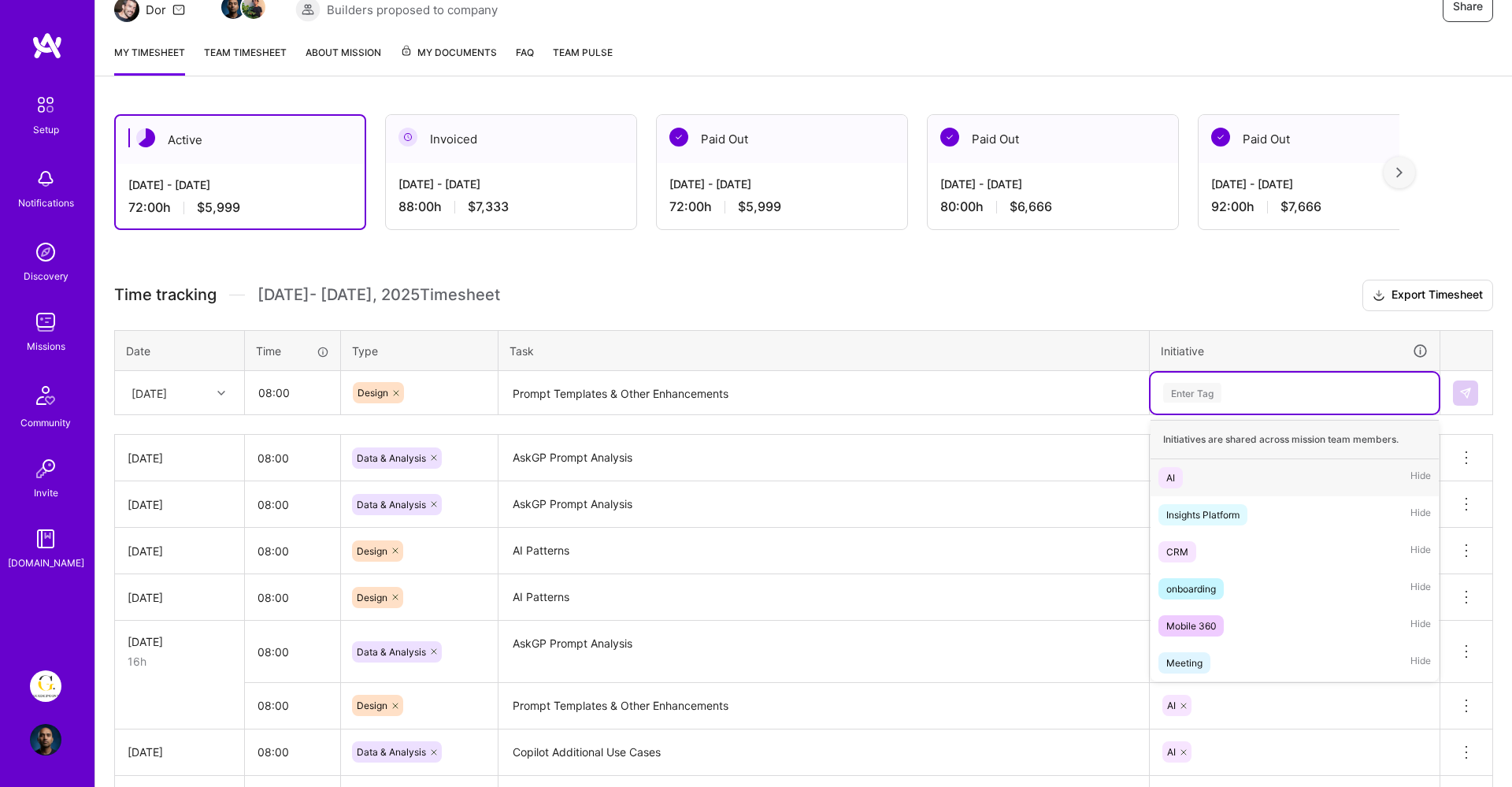
click at [1199, 471] on div "AI Hide" at bounding box center [1295, 477] width 288 height 37
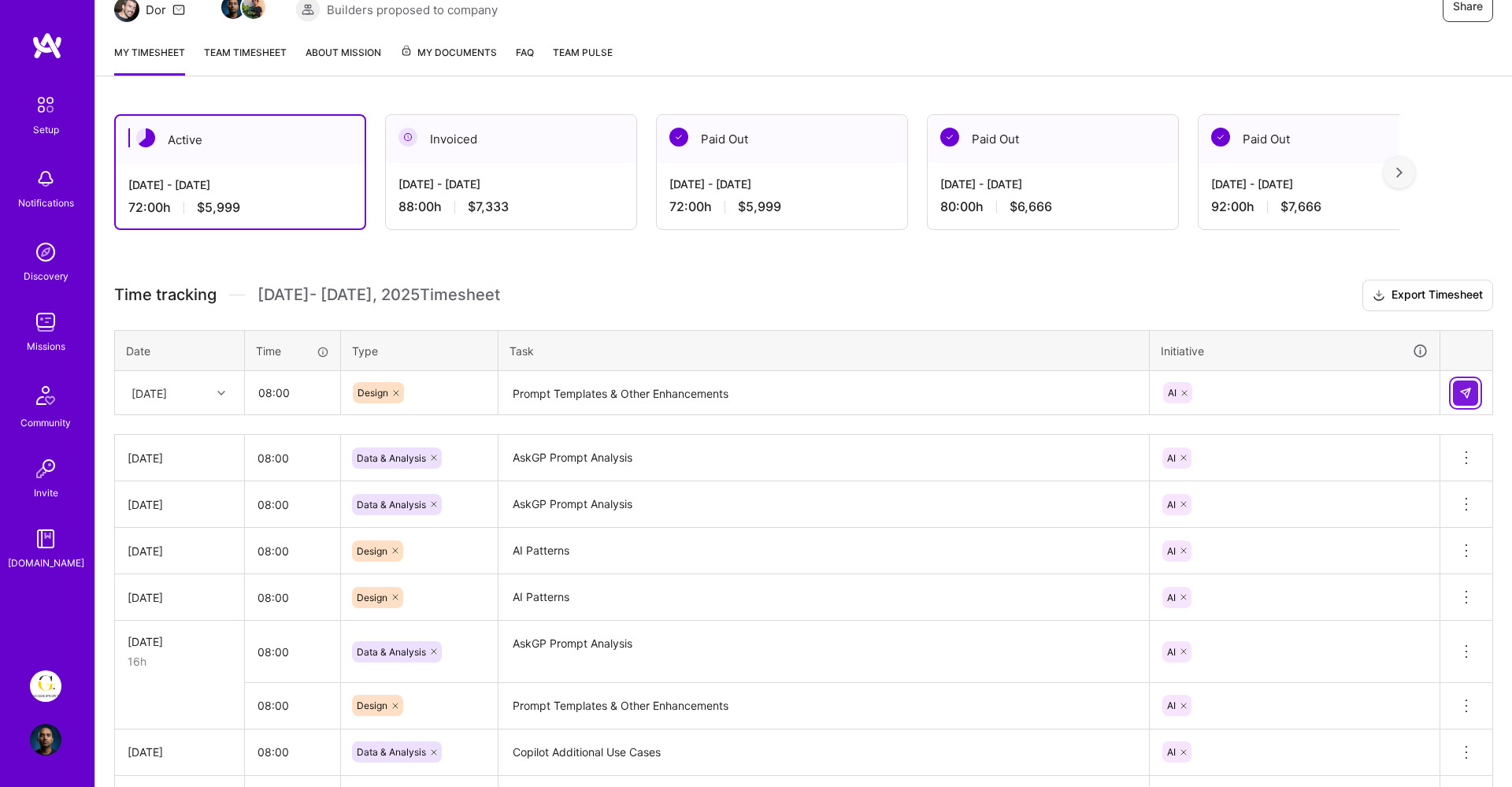
click at [1464, 390] on img at bounding box center [1465, 393] width 12 height 12
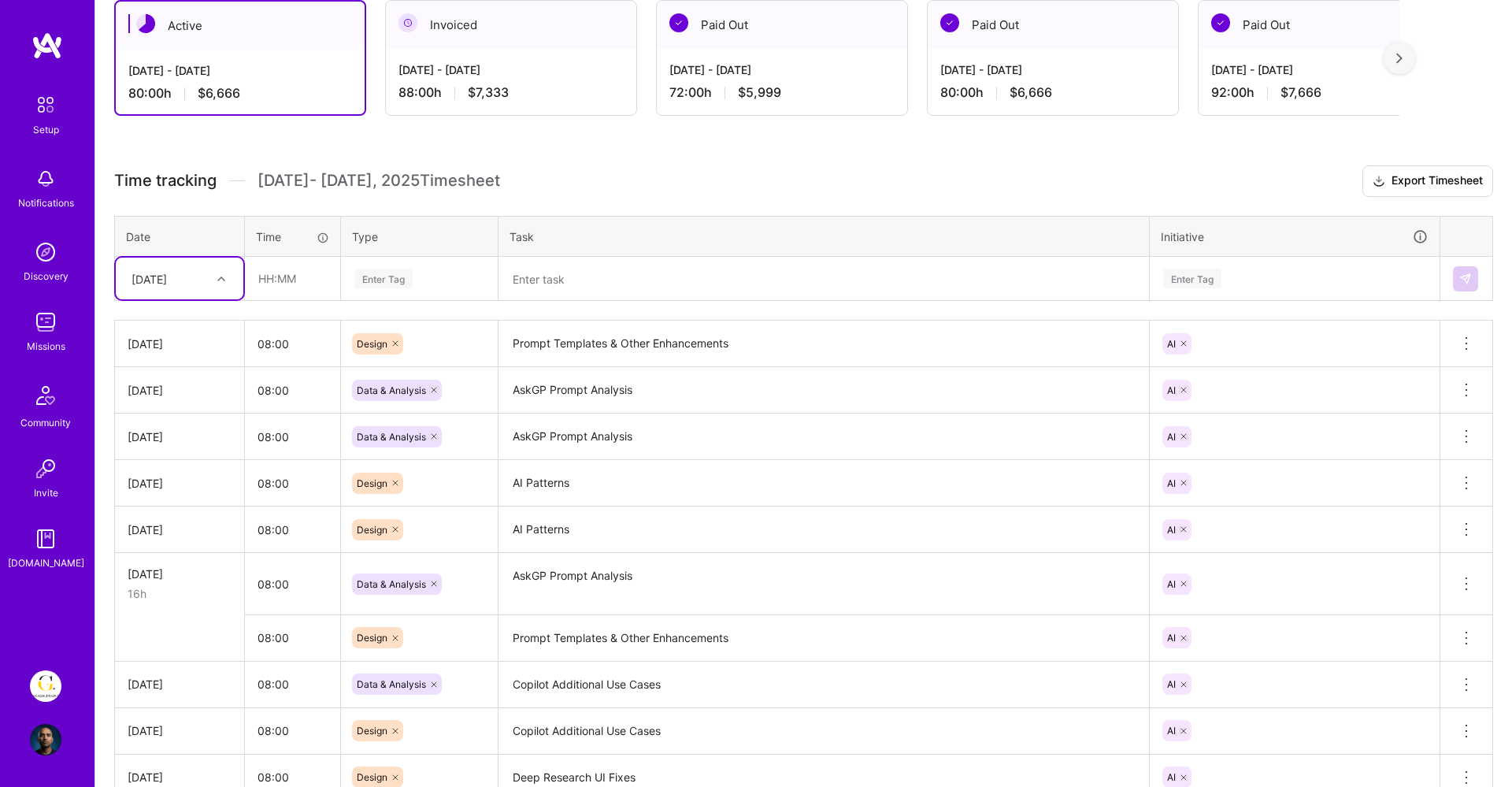
scroll to position [297, 0]
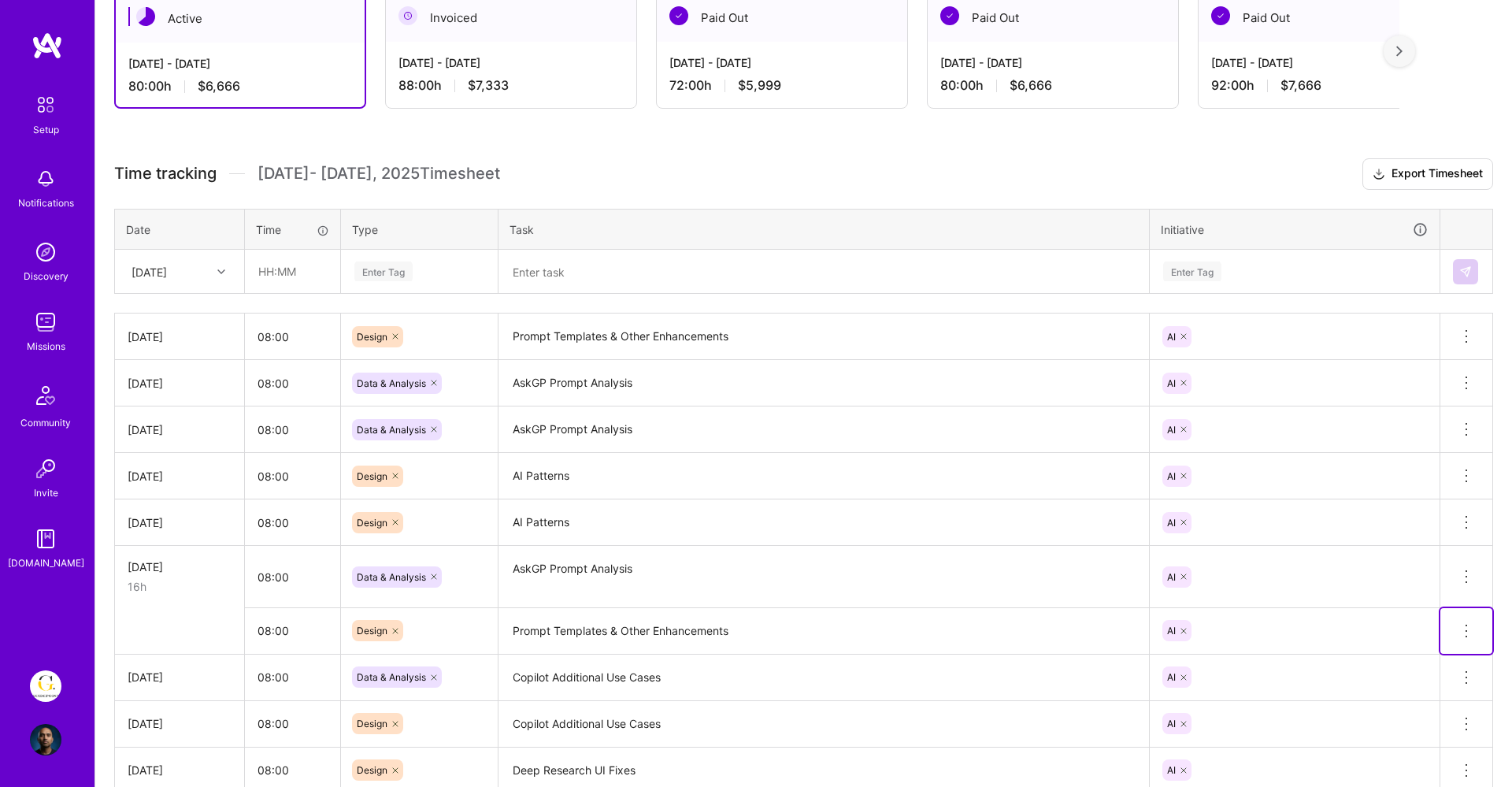
click at [1461, 623] on icon at bounding box center [1466, 630] width 19 height 19
click at [1434, 659] on button "Delete row" at bounding box center [1427, 658] width 82 height 39
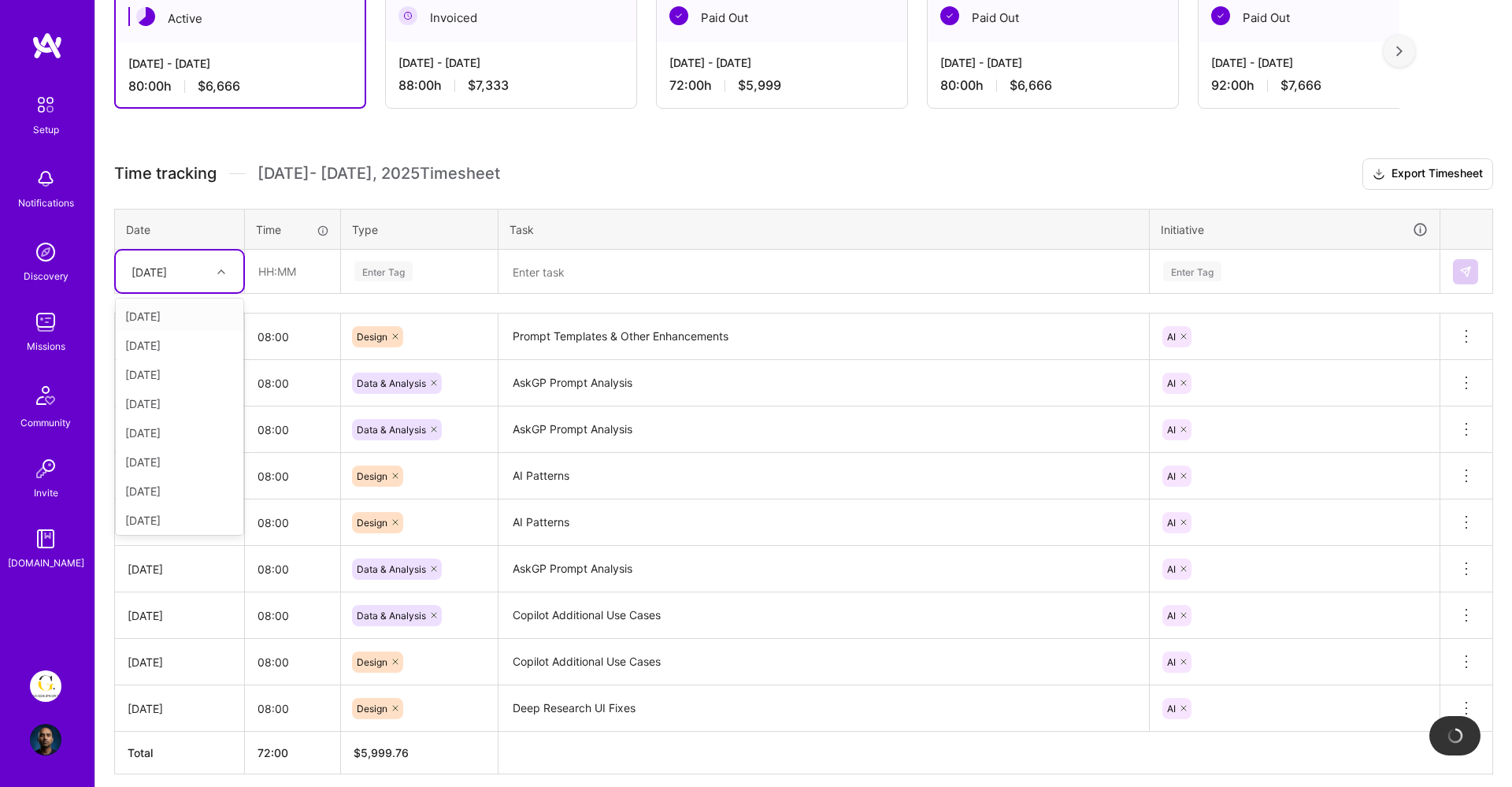
click at [152, 287] on div "[DATE]" at bounding box center [180, 271] width 128 height 41
click at [157, 516] on div "[DATE]" at bounding box center [180, 516] width 128 height 29
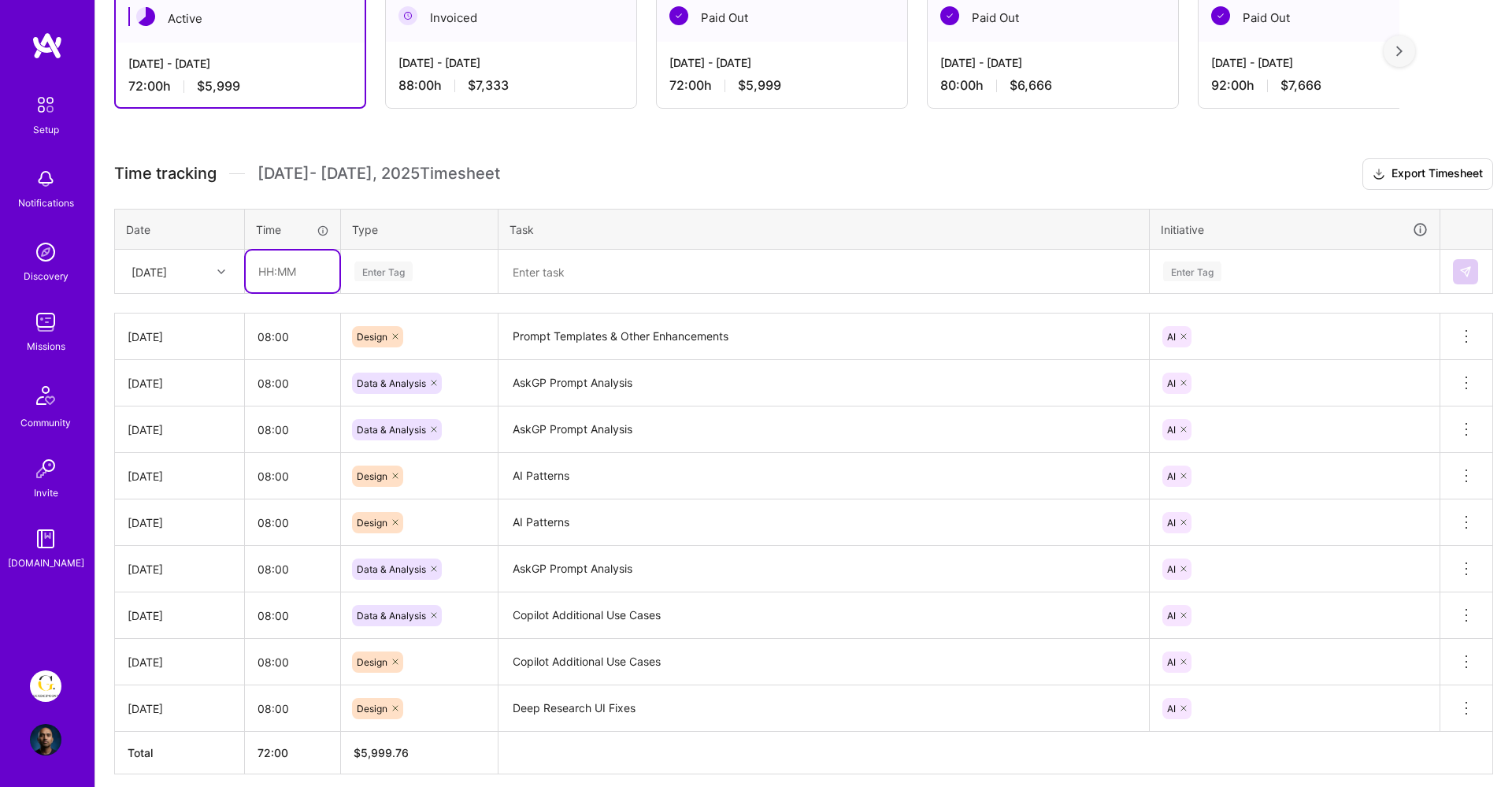
click at [272, 268] on input "text" at bounding box center [292, 271] width 94 height 41
type input "08:00"
click at [394, 254] on div "Enter Tag" at bounding box center [419, 271] width 155 height 41
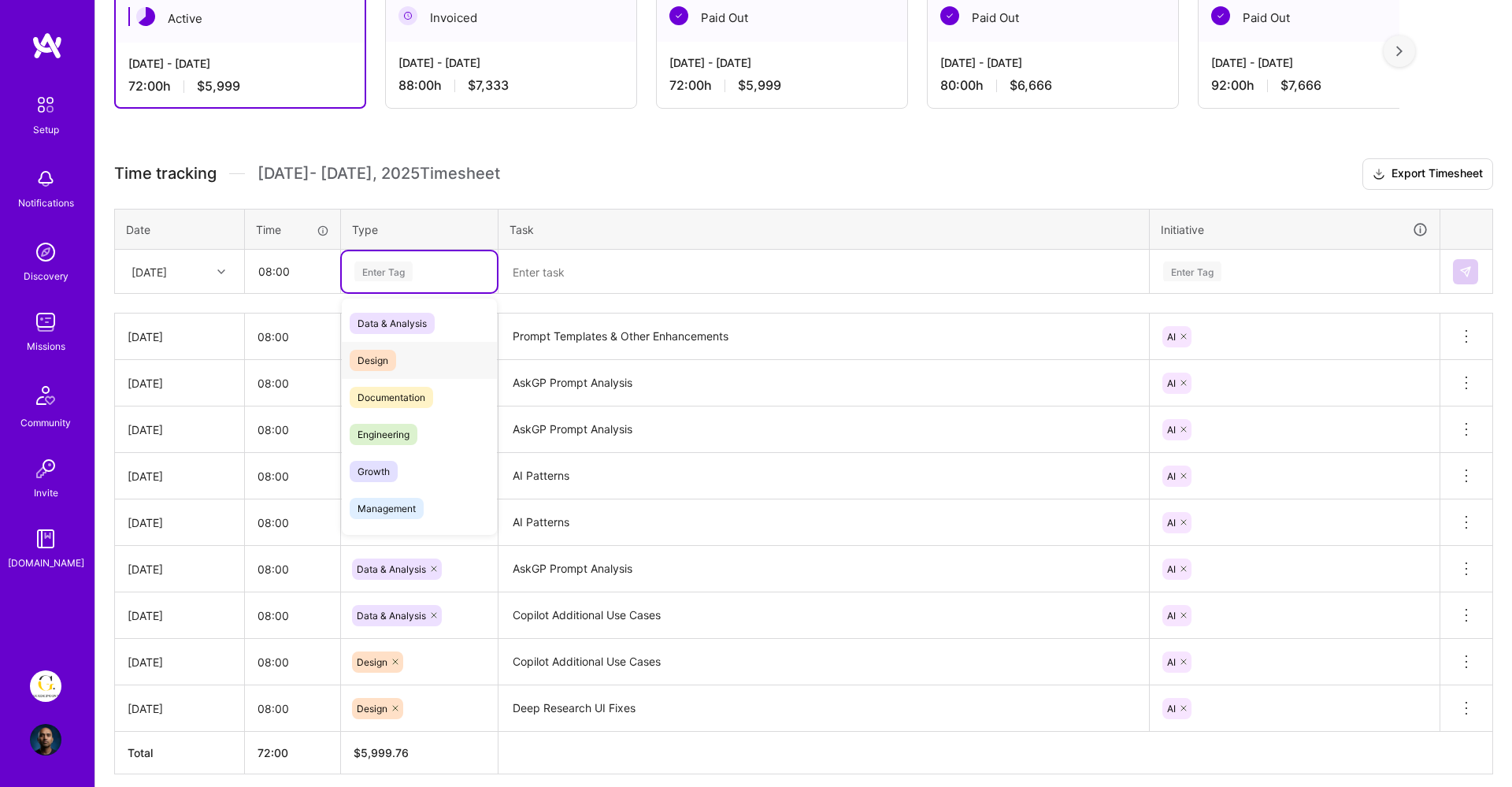
click at [398, 351] on div "Design" at bounding box center [419, 360] width 155 height 37
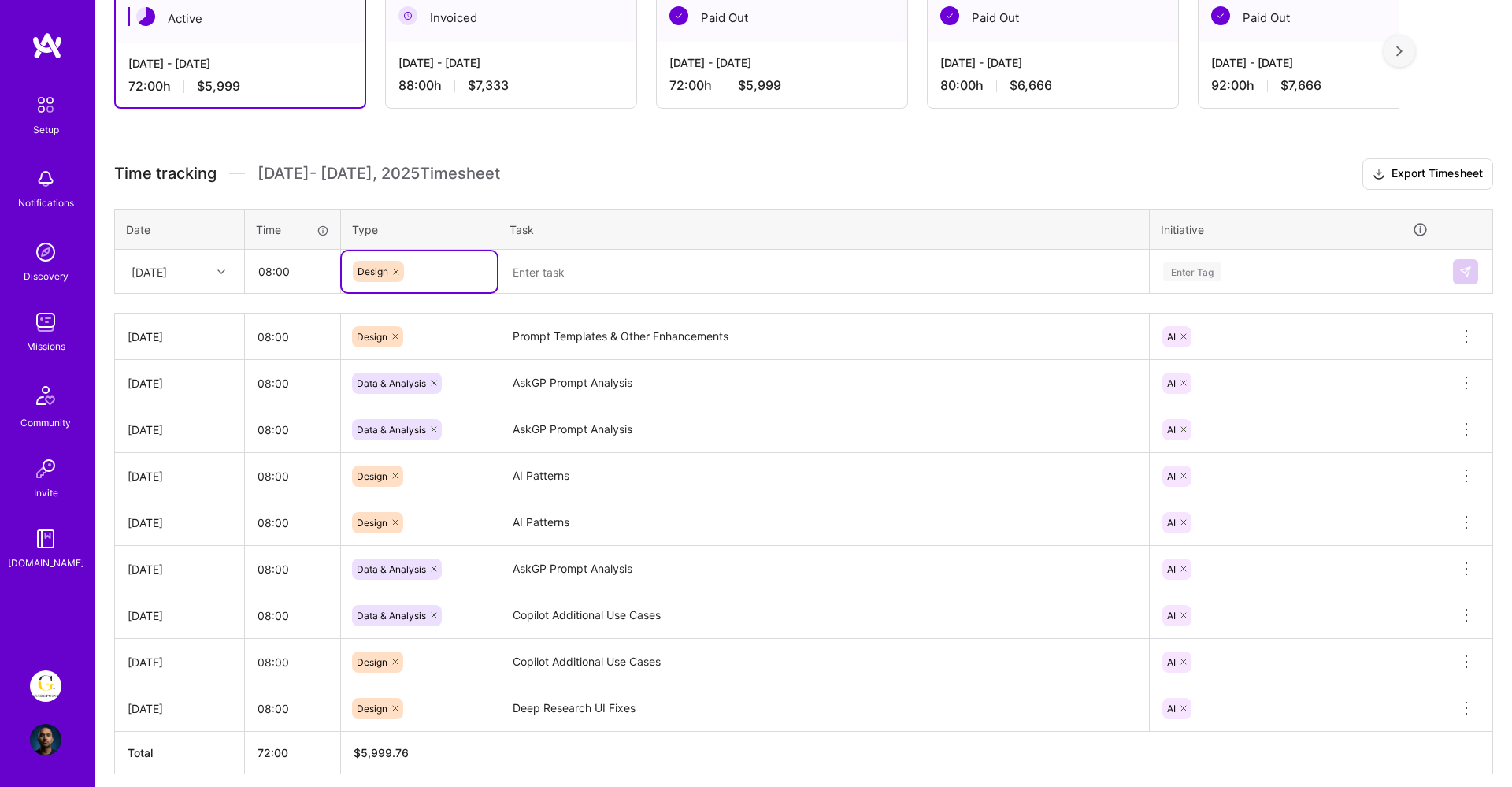
click at [544, 271] on textarea at bounding box center [824, 272] width 647 height 41
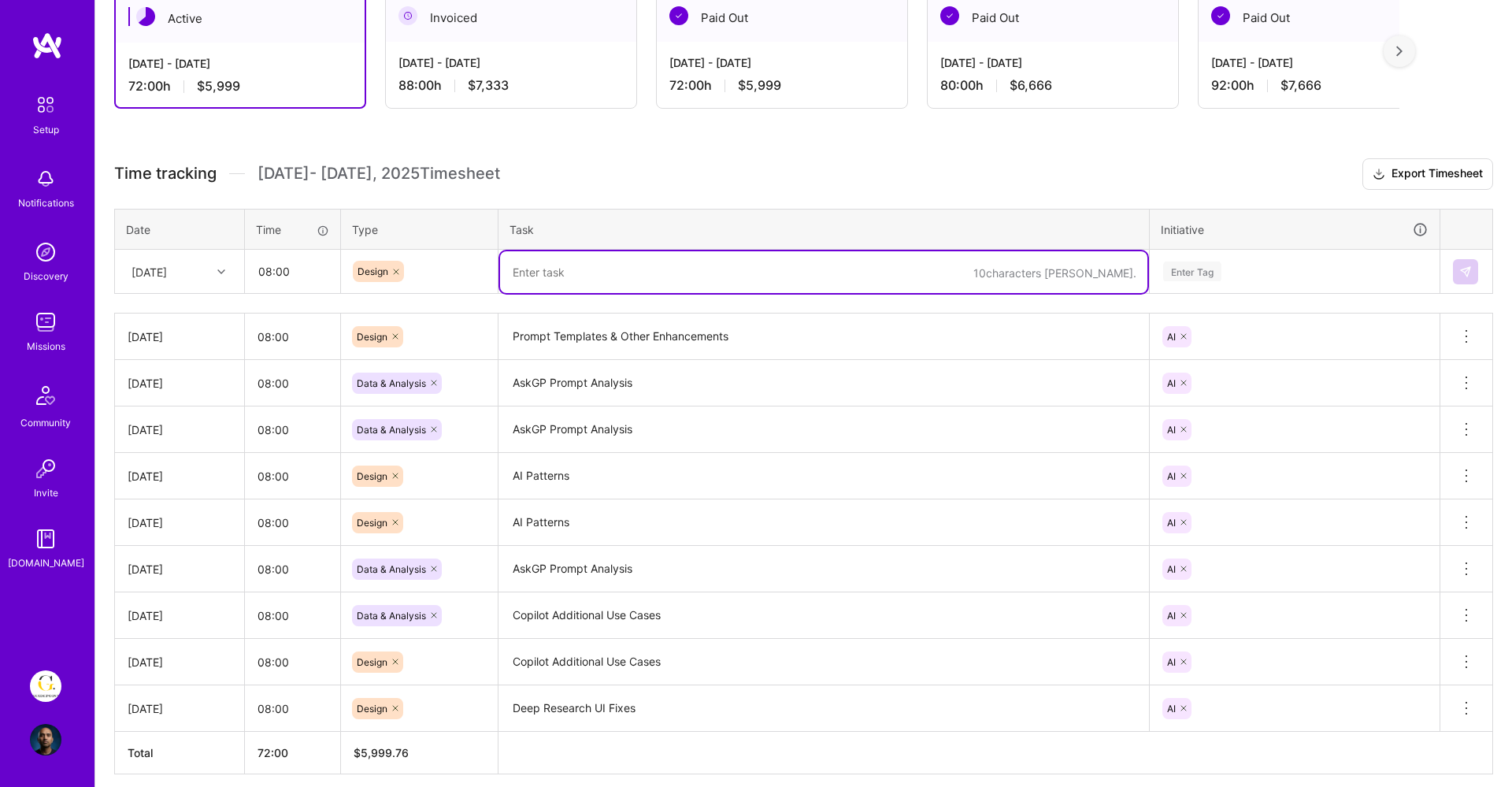
paste textarea "Prompt Templates & Other Enhancements"
type textarea "Prompt Templates & Other Enhancements"
click at [1266, 267] on div "Enter Tag" at bounding box center [1294, 272] width 266 height 20
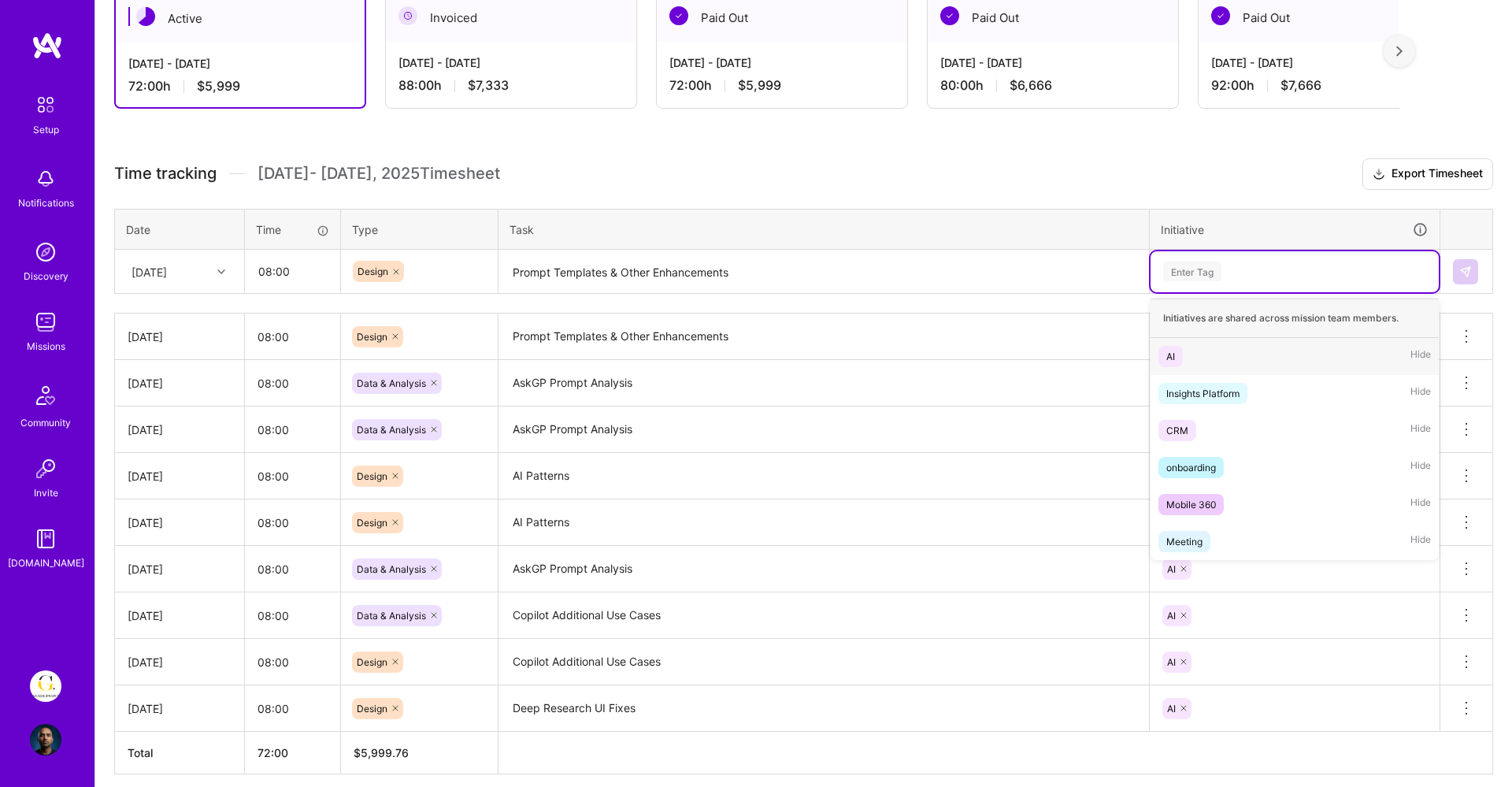
click at [1228, 361] on div "AI Hide" at bounding box center [1295, 356] width 288 height 37
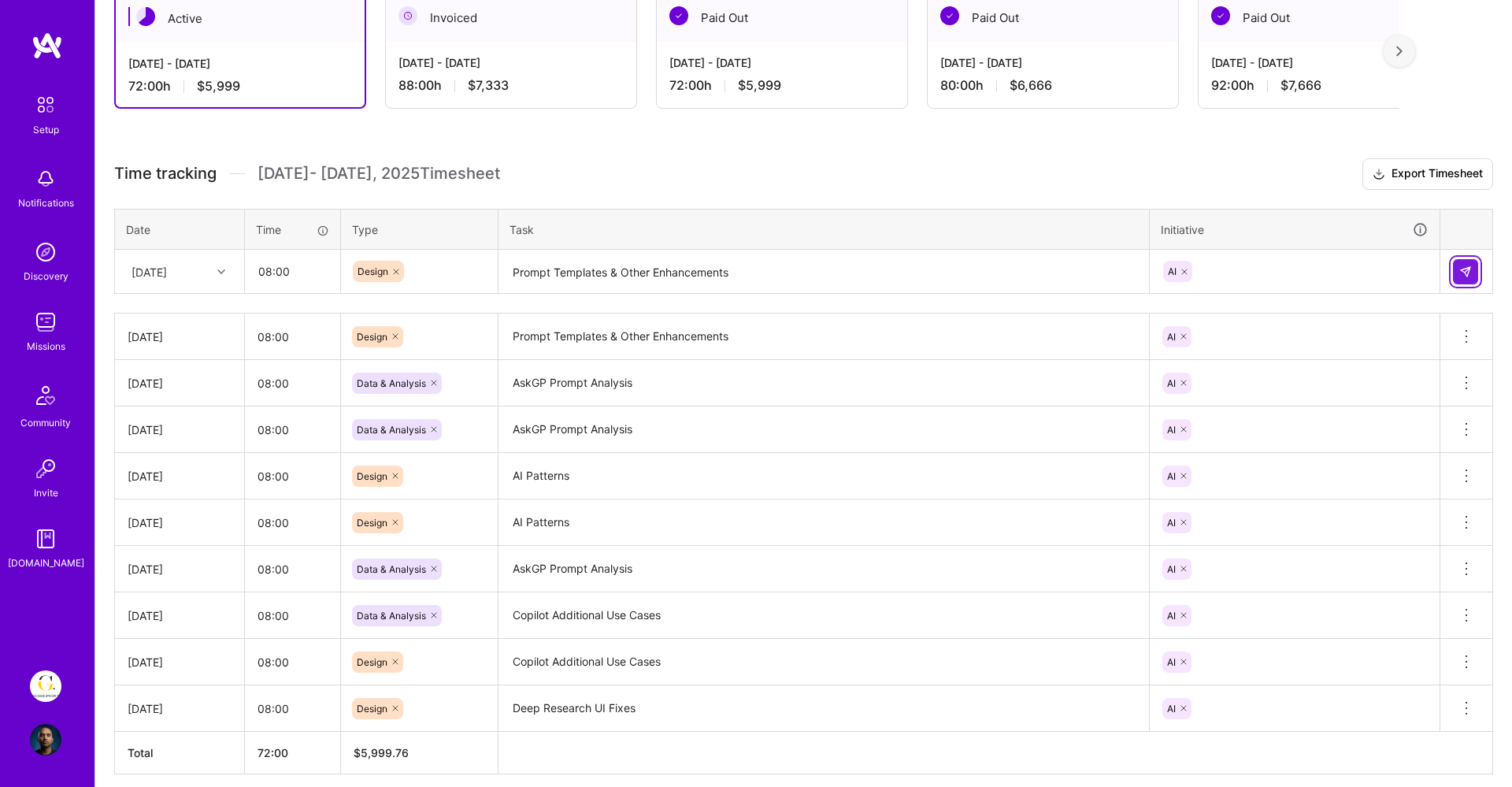
click at [1472, 274] on button at bounding box center [1466, 272] width 25 height 25
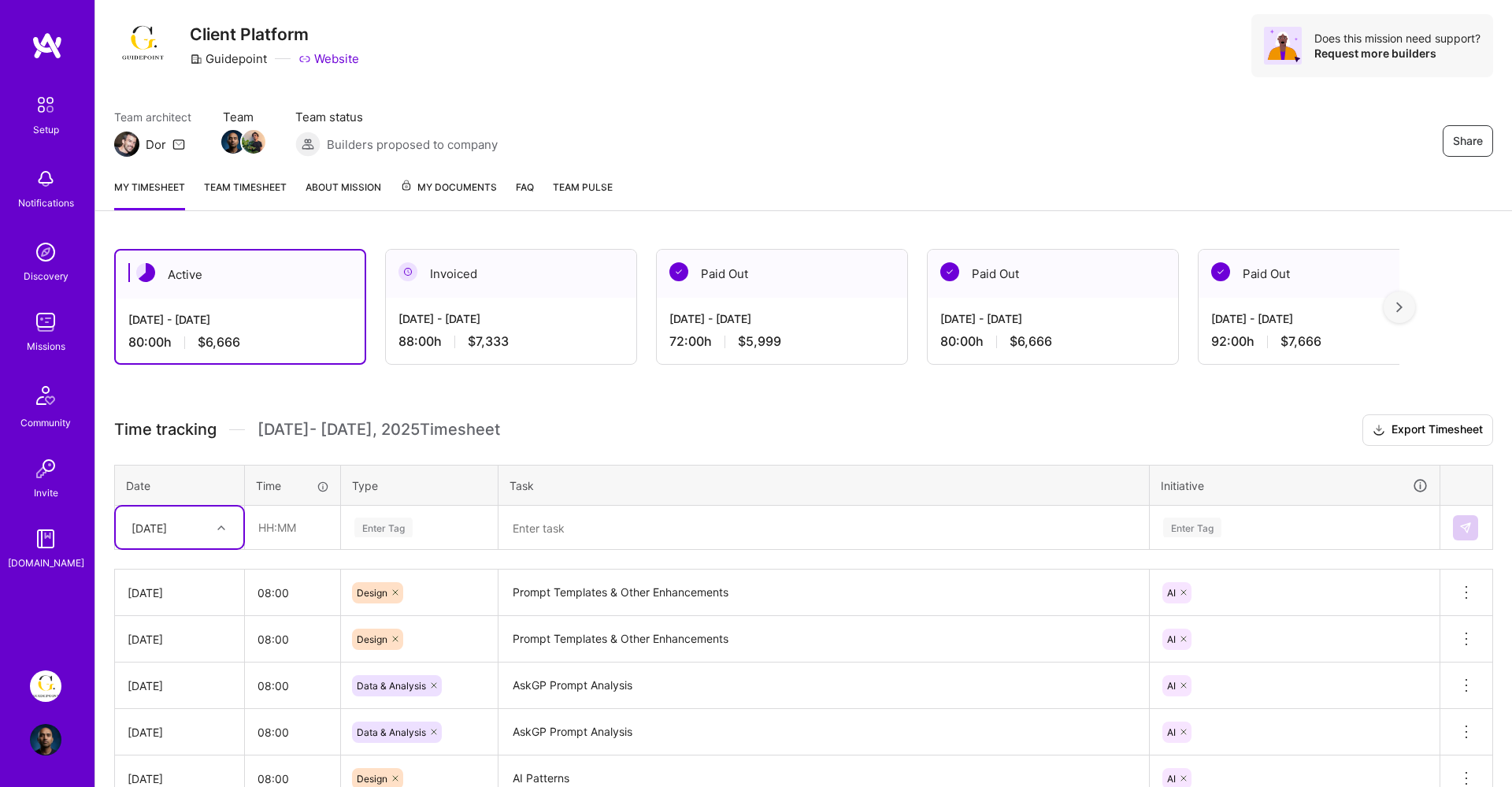
scroll to position [0, 0]
